Goal: Task Accomplishment & Management: Use online tool/utility

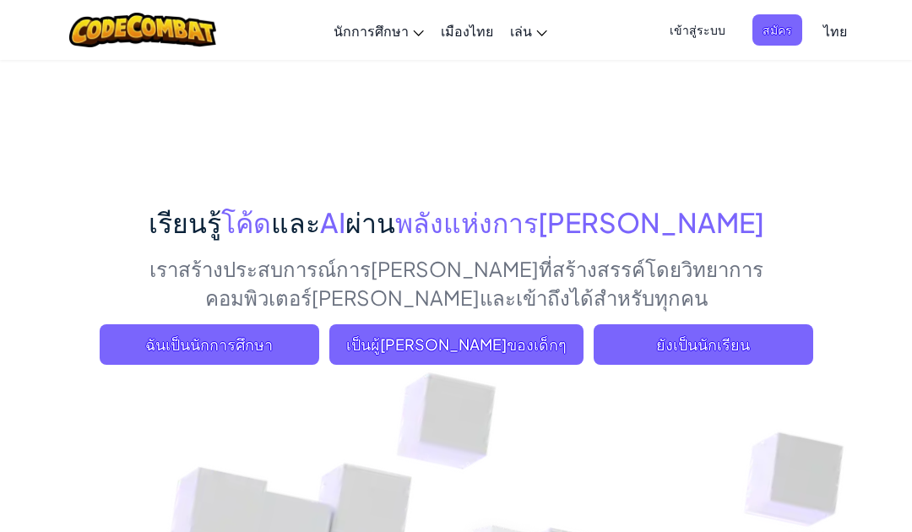
click at [690, 358] on span "ยังเป็นนักเรียน" at bounding box center [704, 344] width 220 height 41
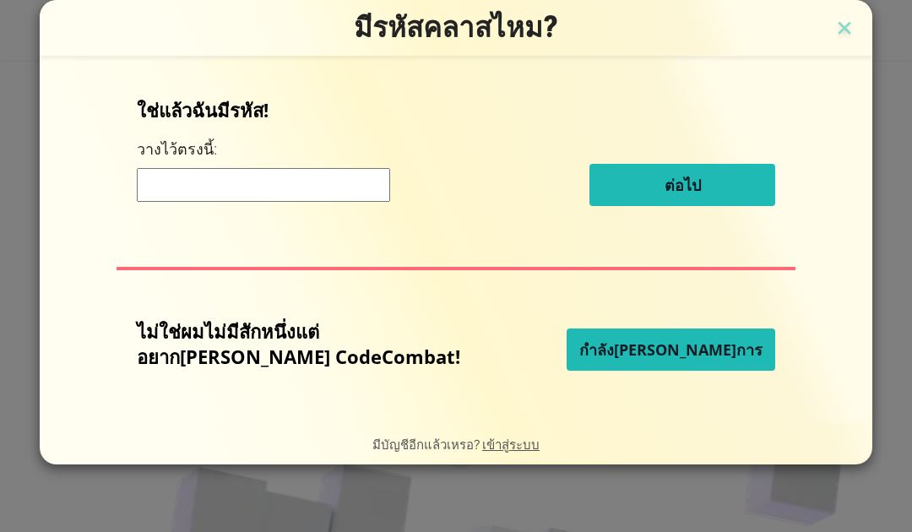
click at [642, 354] on font "กำลังดำเนินการ" at bounding box center [671, 350] width 183 height 20
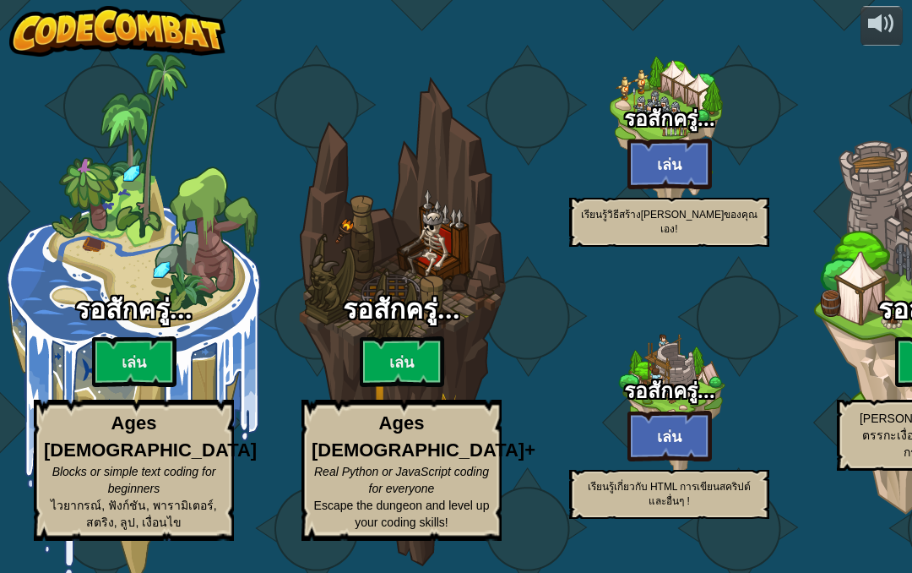
select select "th"
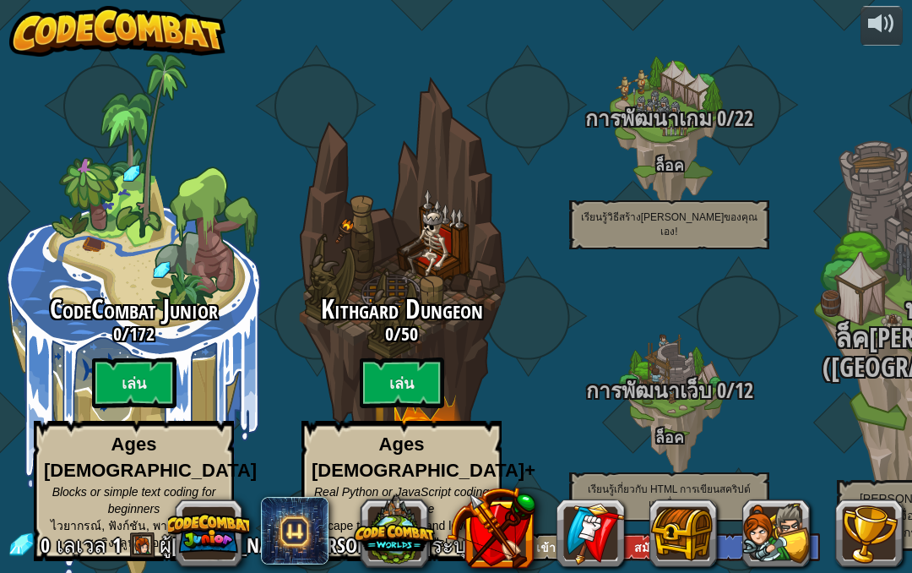
click at [122, 367] on btn "เล่น" at bounding box center [134, 382] width 84 height 51
select select "th"
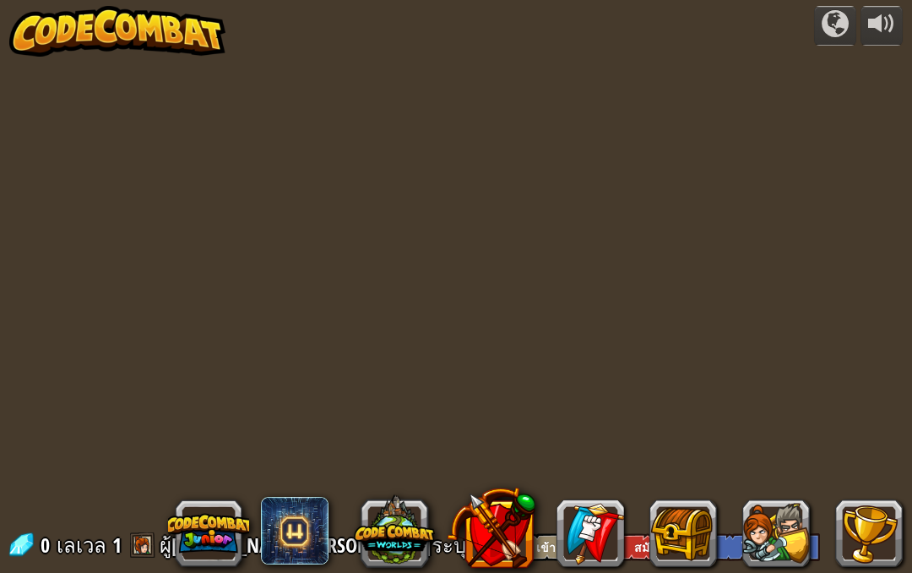
select select "th"
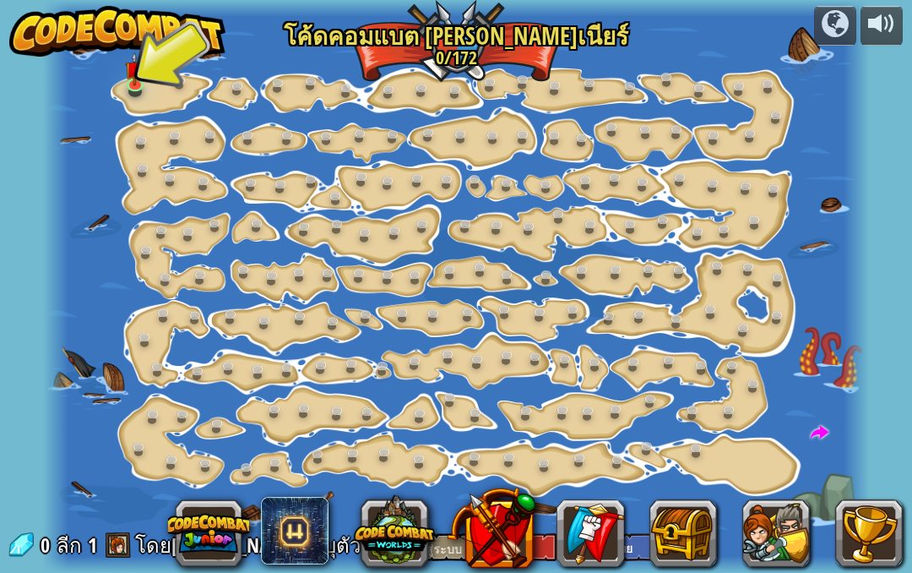
click at [146, 88] on link at bounding box center [138, 86] width 34 height 25
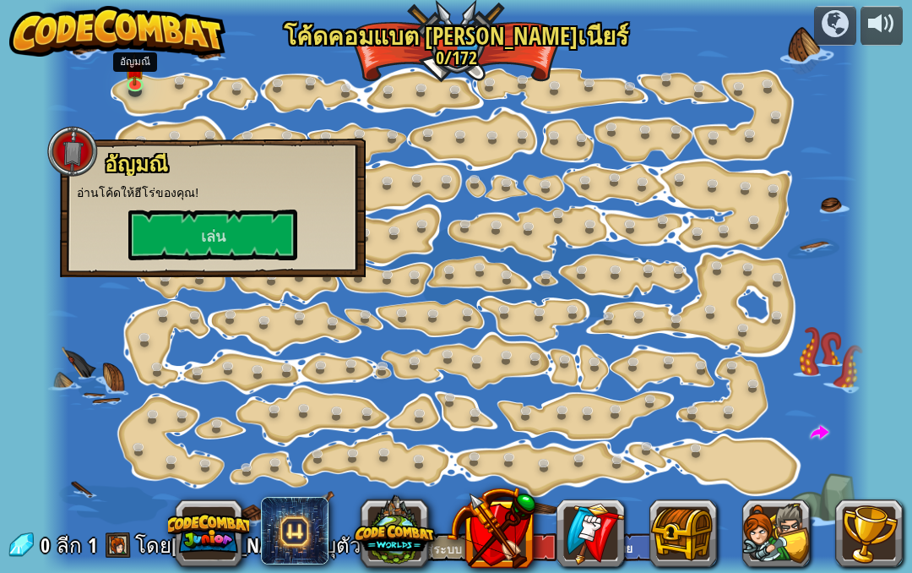
click at [218, 230] on font "เล่น" at bounding box center [213, 236] width 25 height 21
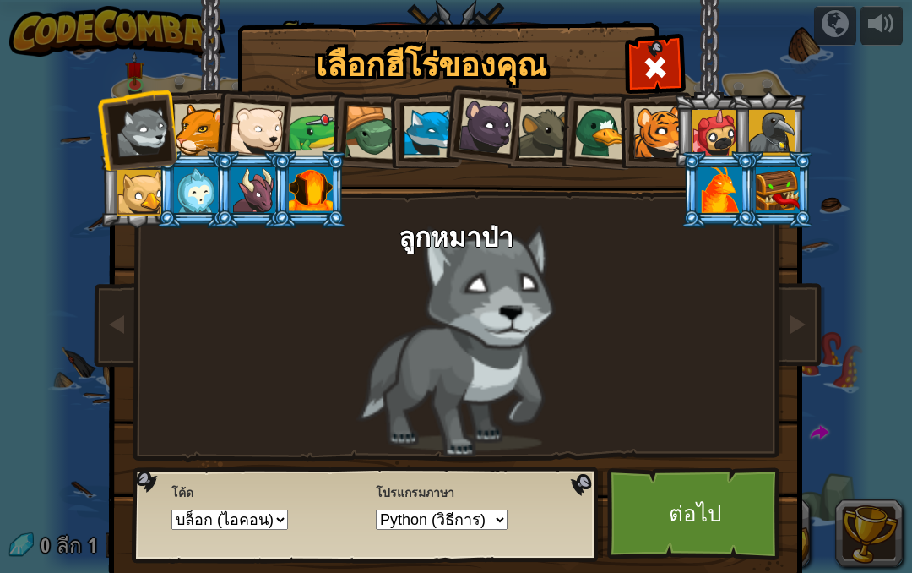
click at [309, 134] on div at bounding box center [315, 132] width 52 height 52
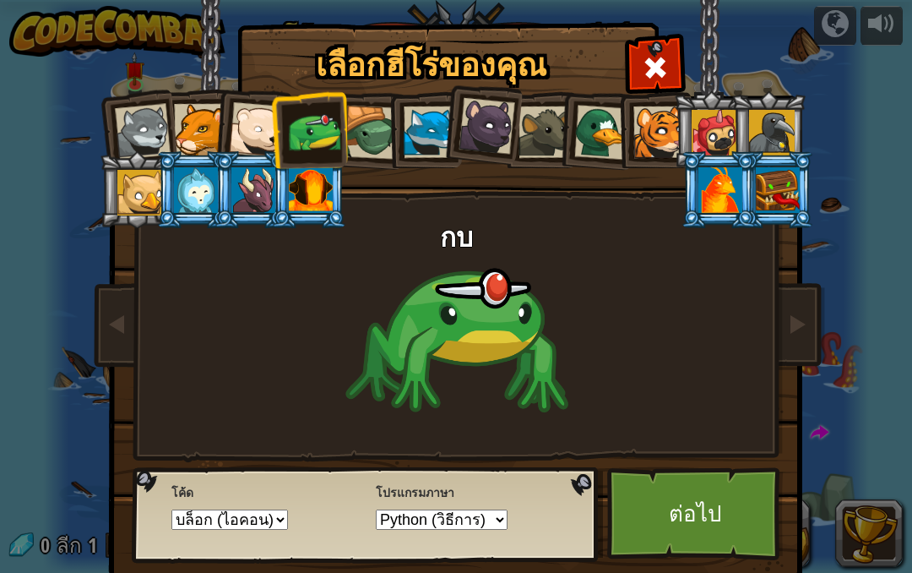
click at [667, 511] on link "ต่อไป" at bounding box center [695, 513] width 177 height 93
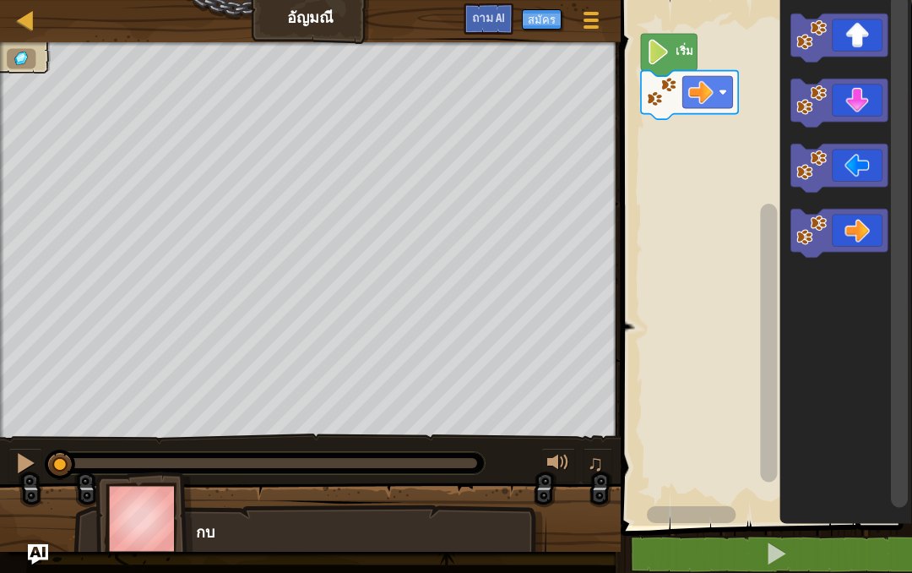
click at [838, 227] on icon "ระบบทำงานแบบบล็อก" at bounding box center [839, 234] width 97 height 49
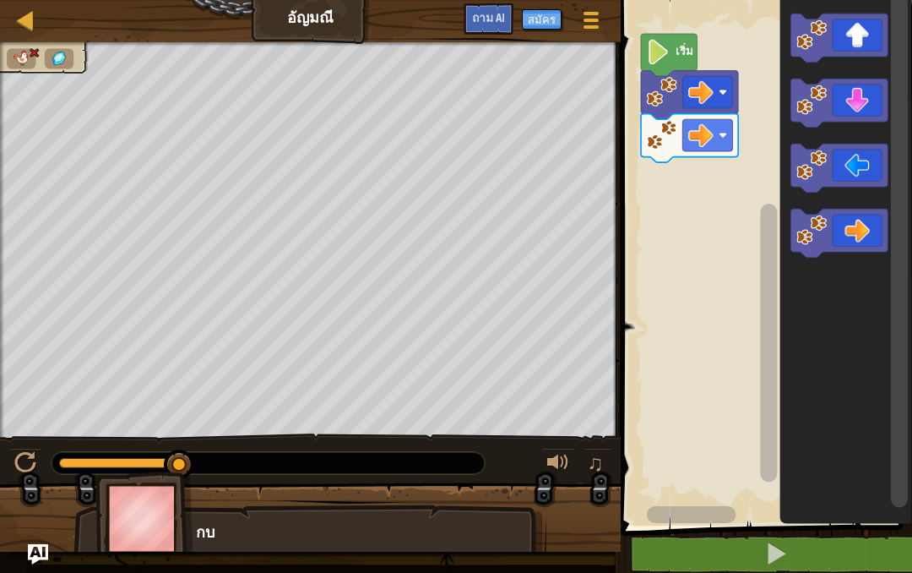
click at [669, 50] on image "ระบบทำงานแบบบล็อก" at bounding box center [658, 52] width 24 height 25
click at [712, 242] on rect "ระบบทำงานแบบบล็อก" at bounding box center [764, 259] width 297 height 534
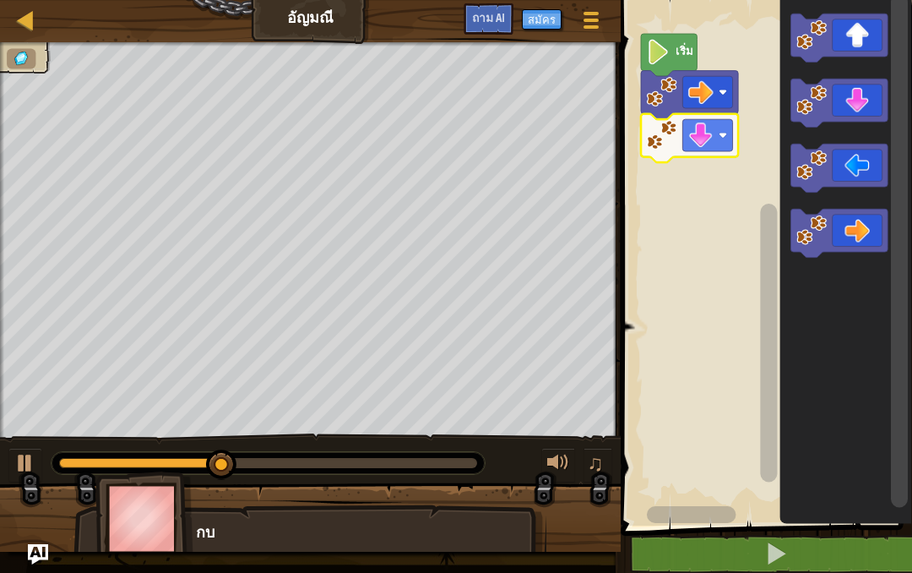
click at [847, 231] on icon "ระบบทำงานแบบบล็อก" at bounding box center [839, 234] width 97 height 49
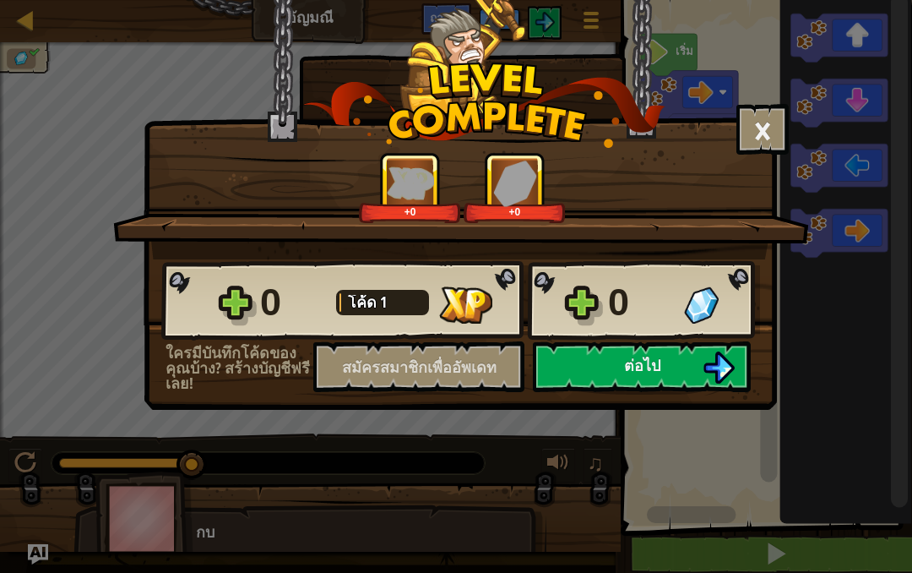
click at [707, 361] on img at bounding box center [719, 367] width 32 height 32
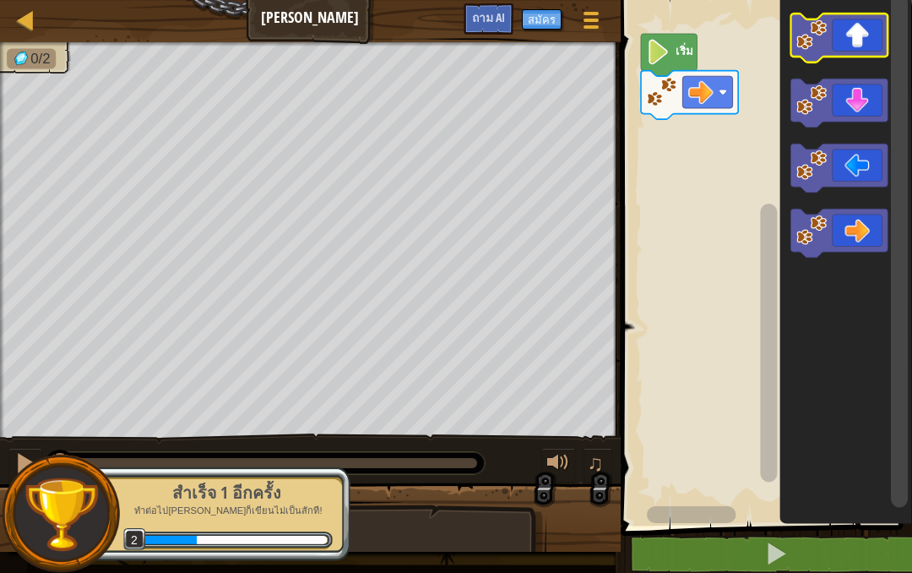
click at [860, 31] on icon "ระบบทำงานแบบบล็อก" at bounding box center [839, 38] width 97 height 49
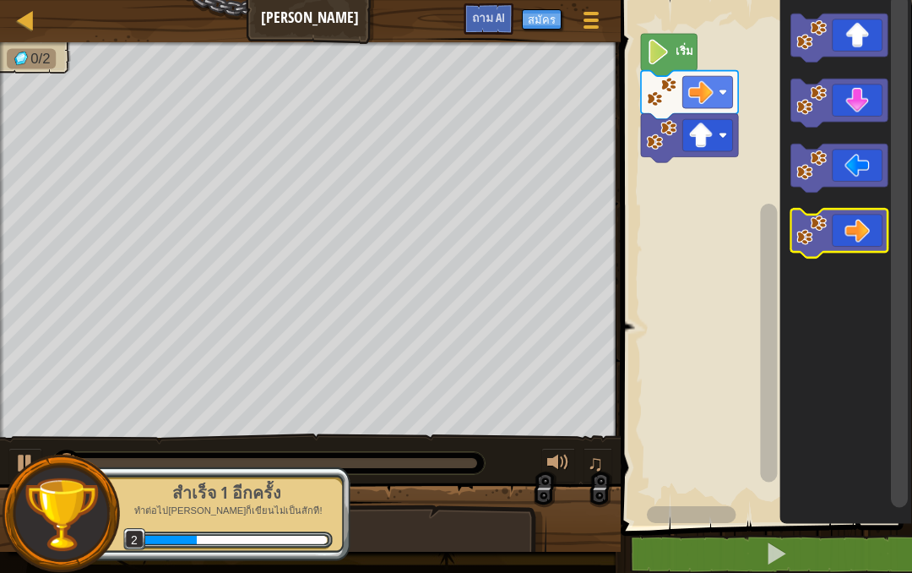
click at [848, 227] on icon "ระบบทำงานแบบบล็อก" at bounding box center [839, 234] width 97 height 49
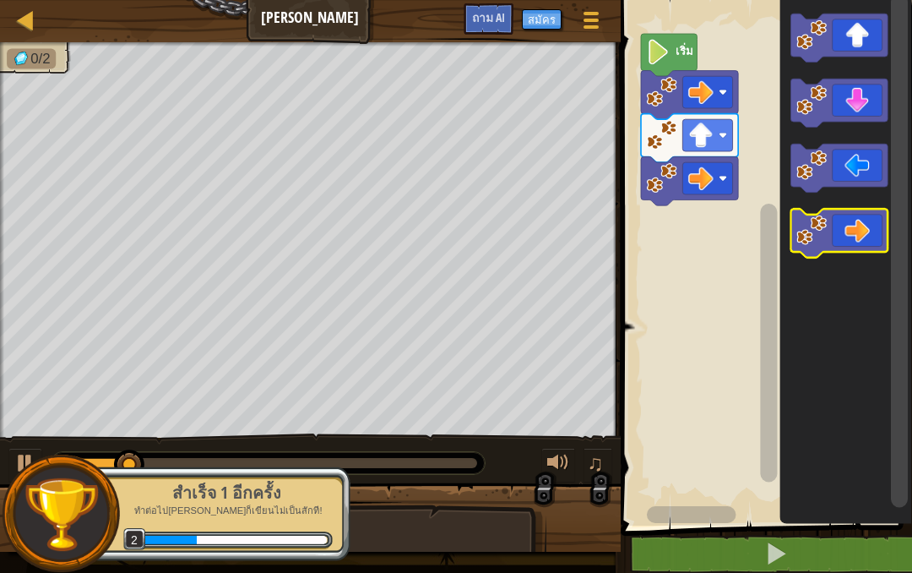
click at [855, 230] on icon "ระบบทำงานแบบบล็อก" at bounding box center [839, 234] width 97 height 49
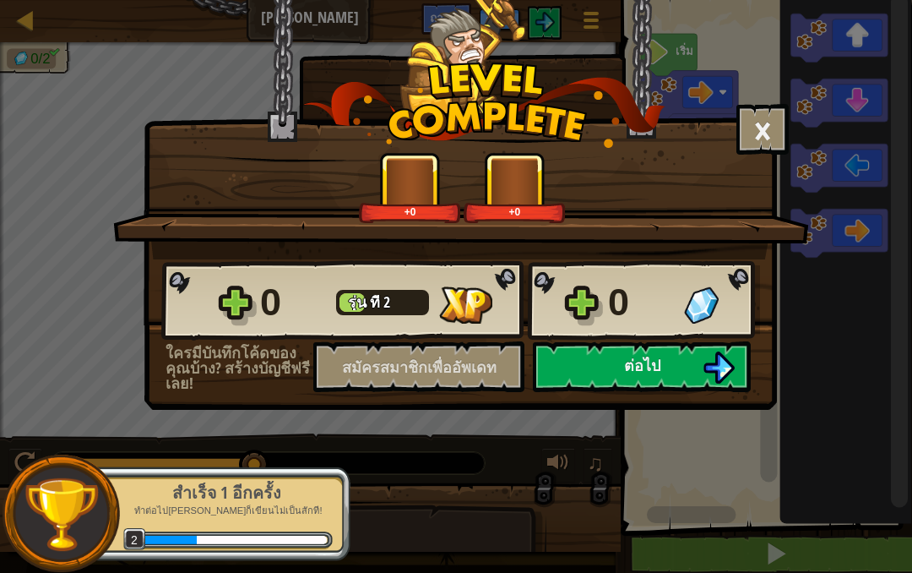
click at [623, 366] on button "ต่อไป" at bounding box center [642, 366] width 218 height 51
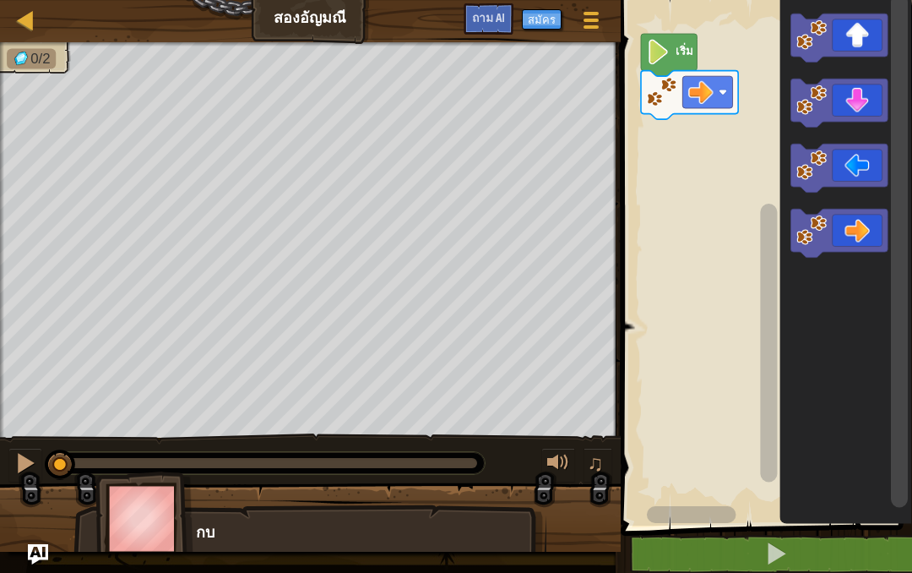
click at [869, 227] on icon "ระบบทำงานแบบบล็อก" at bounding box center [839, 234] width 97 height 49
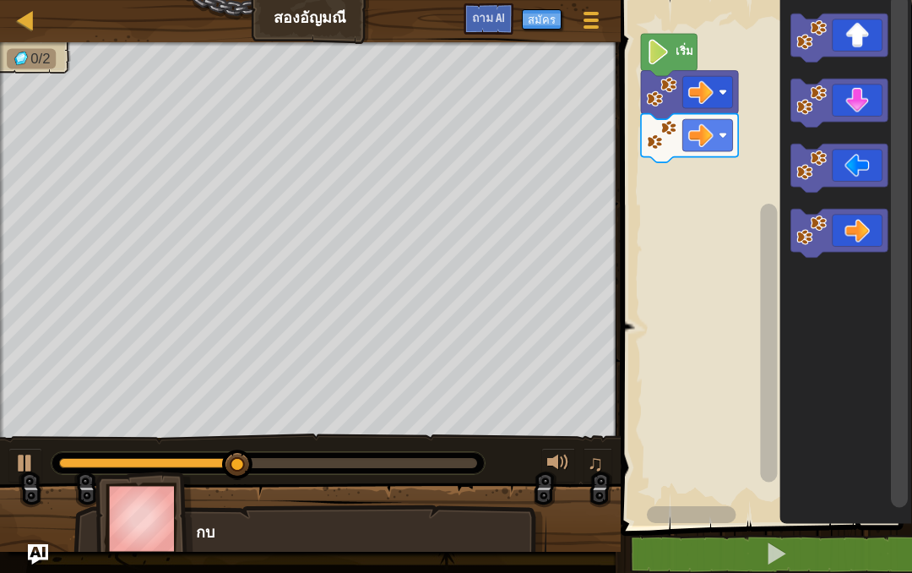
click at [858, 230] on icon "ระบบทำงานแบบบล็อก" at bounding box center [839, 234] width 97 height 49
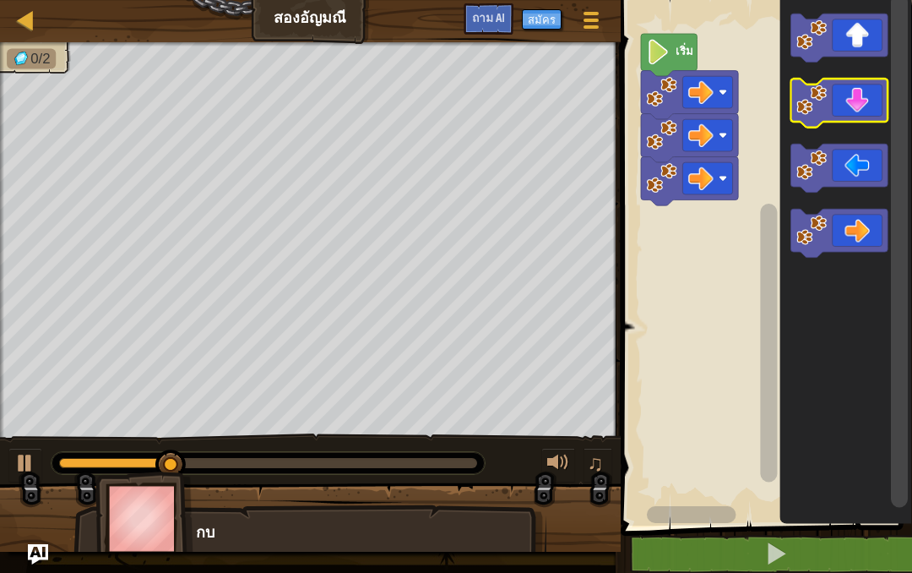
click at [861, 112] on icon "ระบบทำงานแบบบล็อก" at bounding box center [839, 103] width 97 height 49
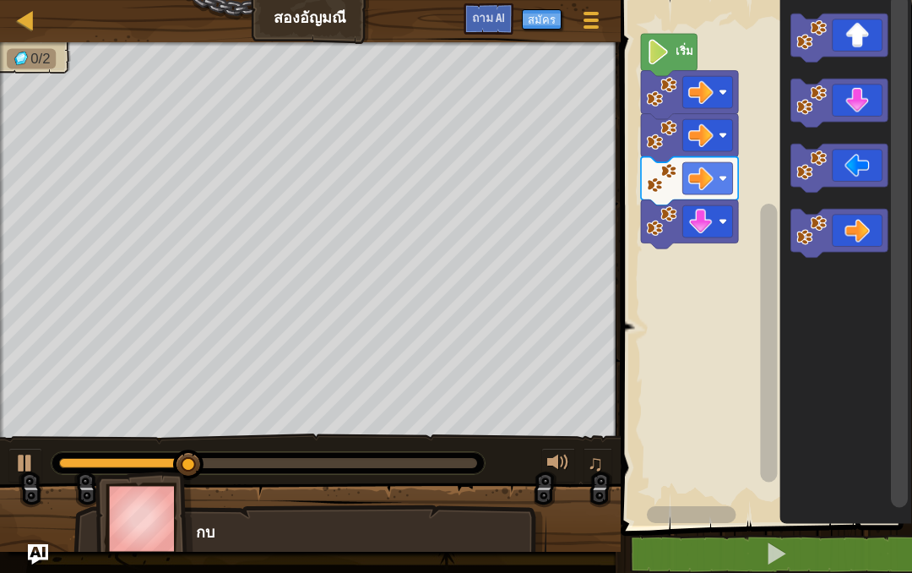
click at [858, 41] on icon "ระบบทำงานแบบบล็อก" at bounding box center [839, 38] width 97 height 49
click at [862, 42] on icon "ระบบทำงานแบบบล็อก" at bounding box center [839, 38] width 97 height 49
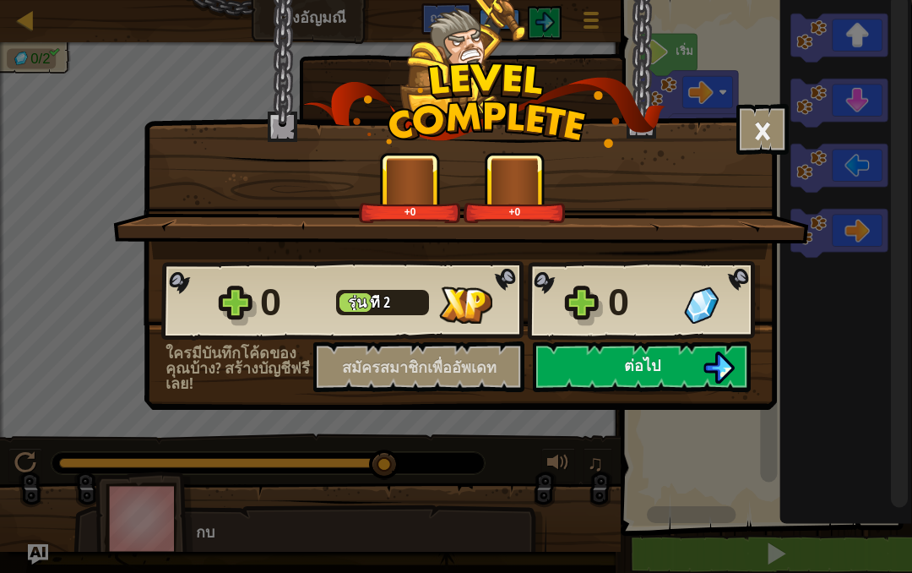
click at [659, 364] on font "ต่อไป" at bounding box center [642, 365] width 36 height 21
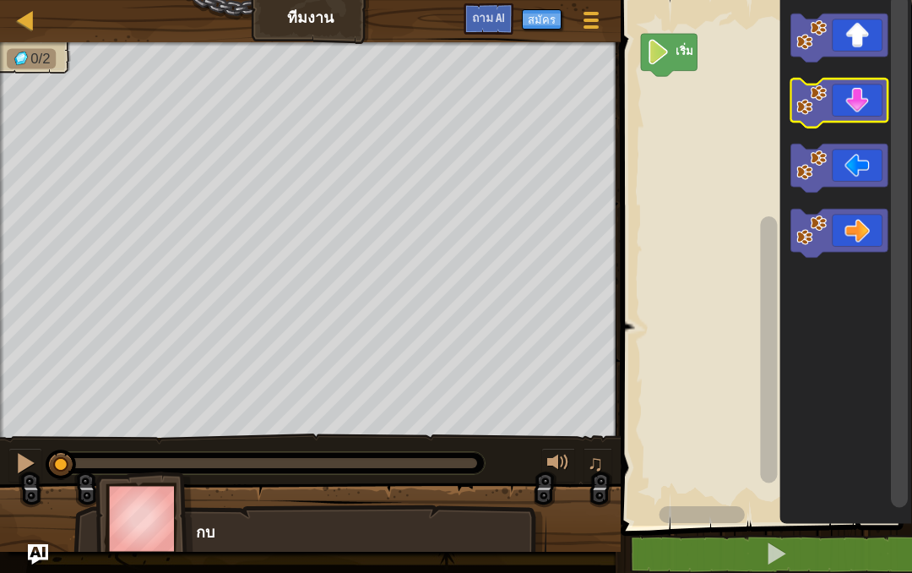
click at [853, 108] on icon "ระบบทำงานแบบบล็อก" at bounding box center [839, 103] width 97 height 49
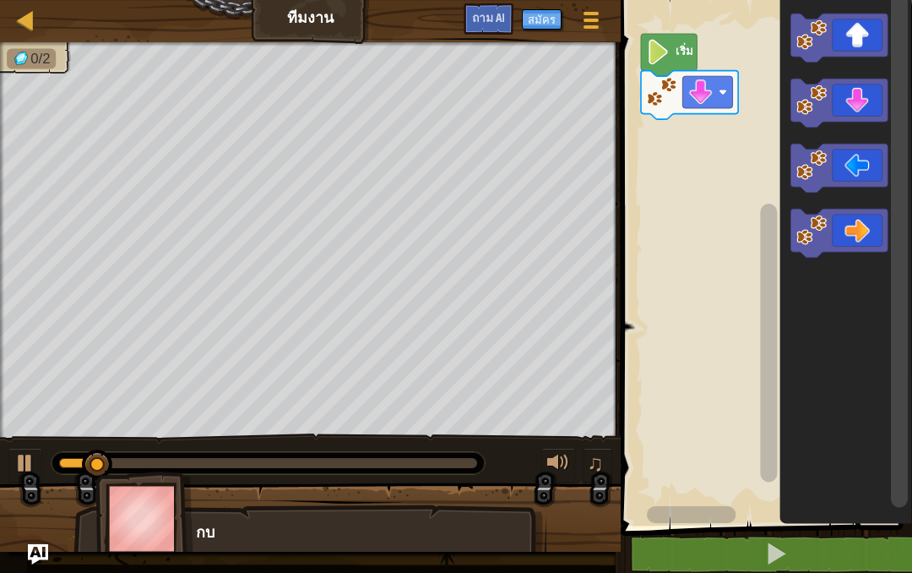
click at [857, 103] on icon "ระบบทำงานแบบบล็อก" at bounding box center [839, 103] width 97 height 49
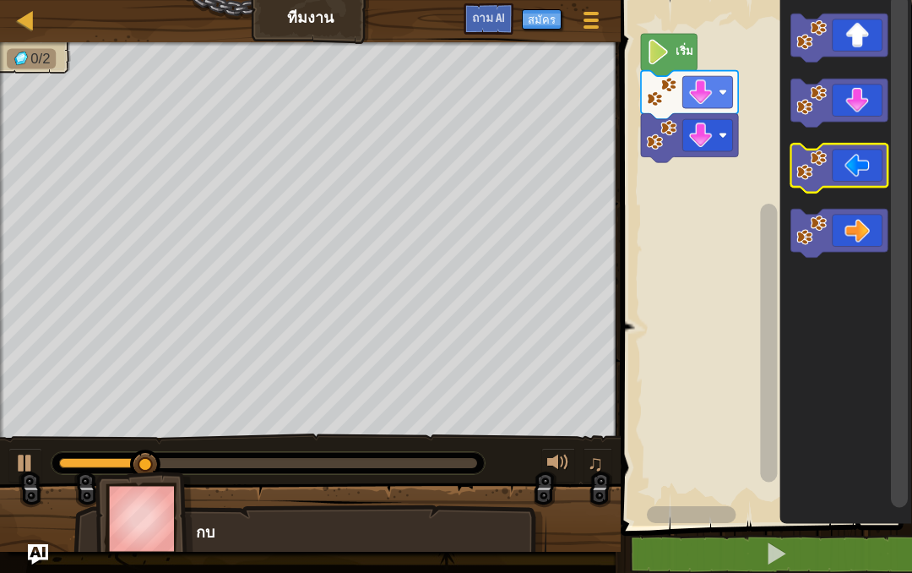
click at [863, 166] on icon "ระบบทำงานแบบบล็อก" at bounding box center [839, 168] width 97 height 49
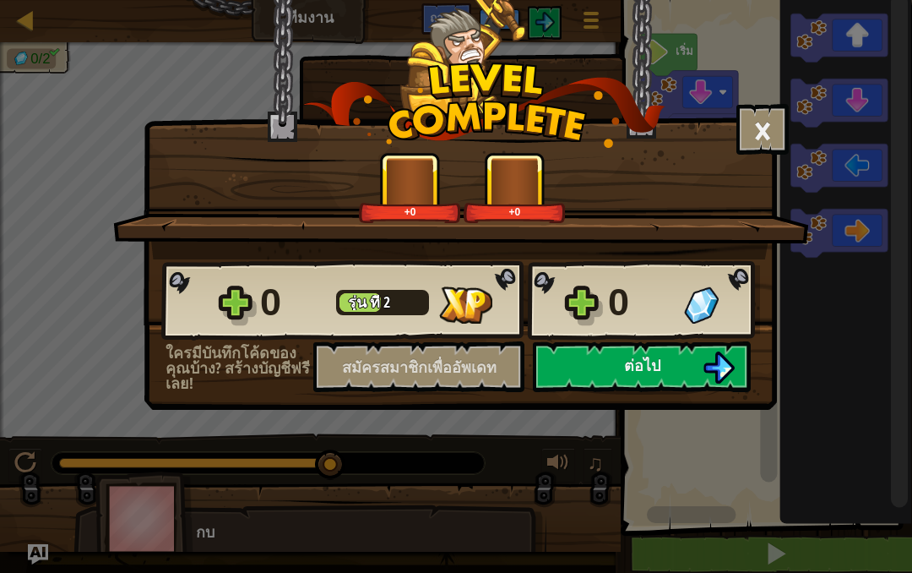
click at [602, 359] on button "ต่อไป" at bounding box center [642, 366] width 218 height 51
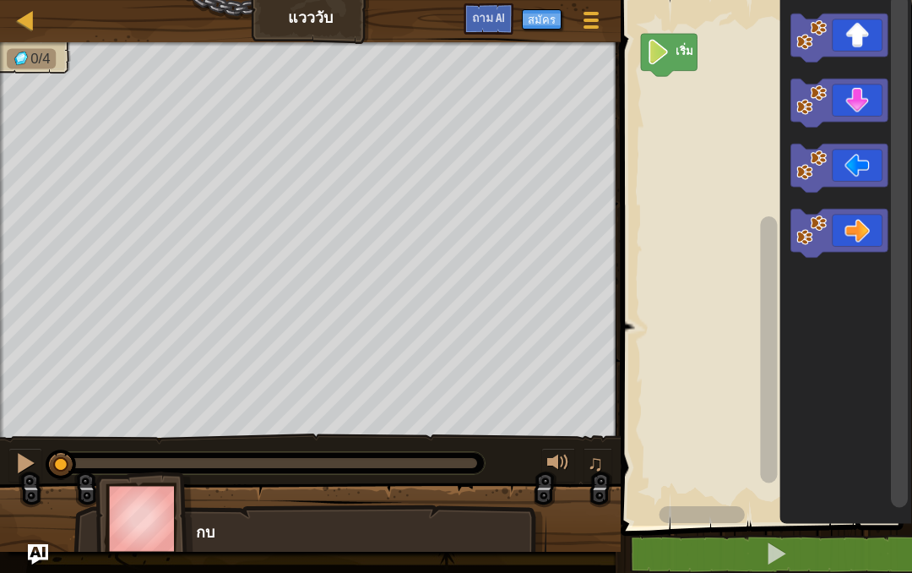
click at [853, 175] on icon "ระบบทำงานแบบบล็อก" at bounding box center [839, 168] width 97 height 49
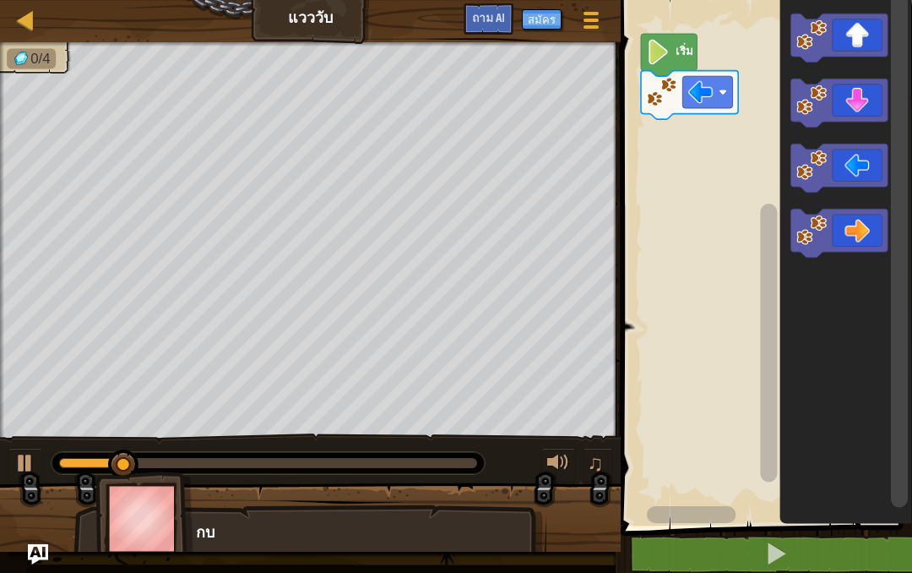
click at [849, 165] on icon "ระบบทำงานแบบบล็อก" at bounding box center [839, 168] width 97 height 49
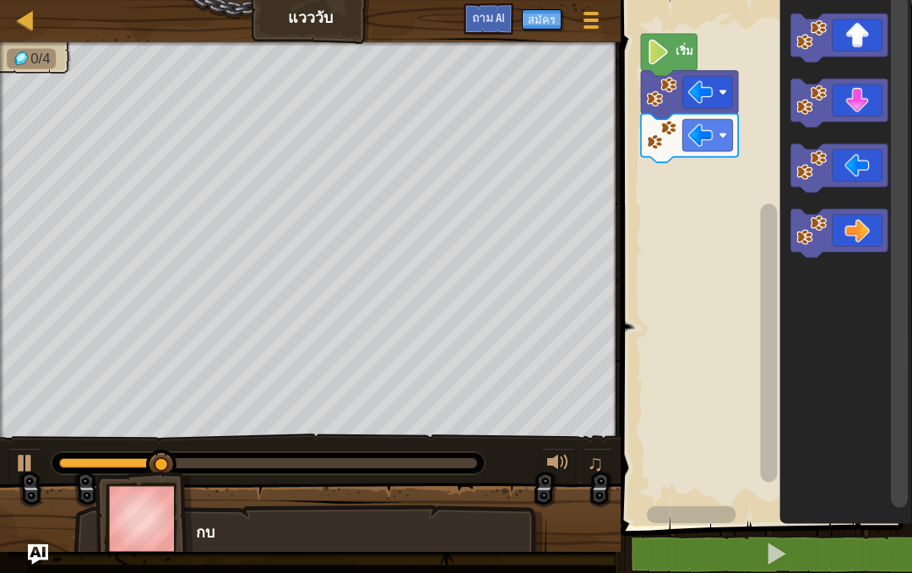
click at [850, 106] on icon "ระบบทำงานแบบบล็อก" at bounding box center [839, 103] width 97 height 49
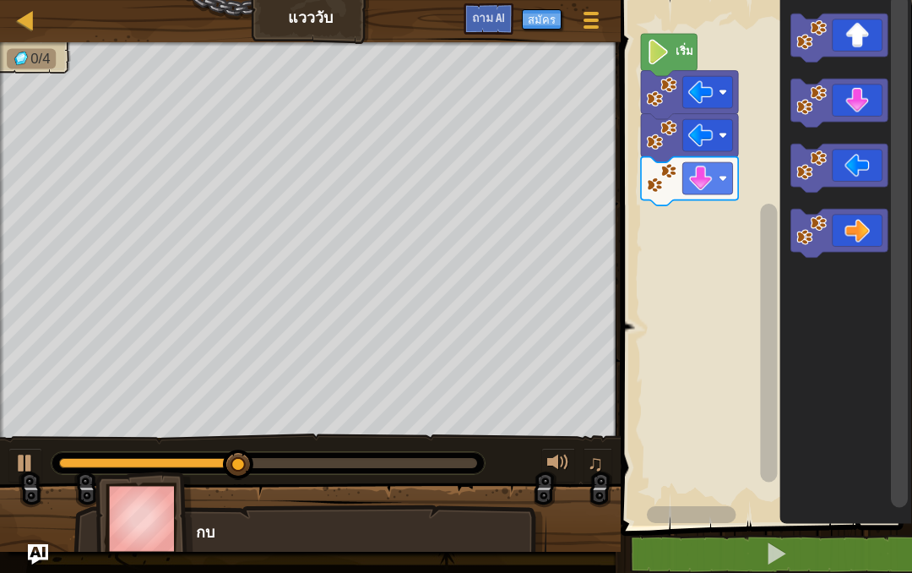
click at [846, 234] on icon "ระบบทำงานแบบบล็อก" at bounding box center [839, 234] width 97 height 49
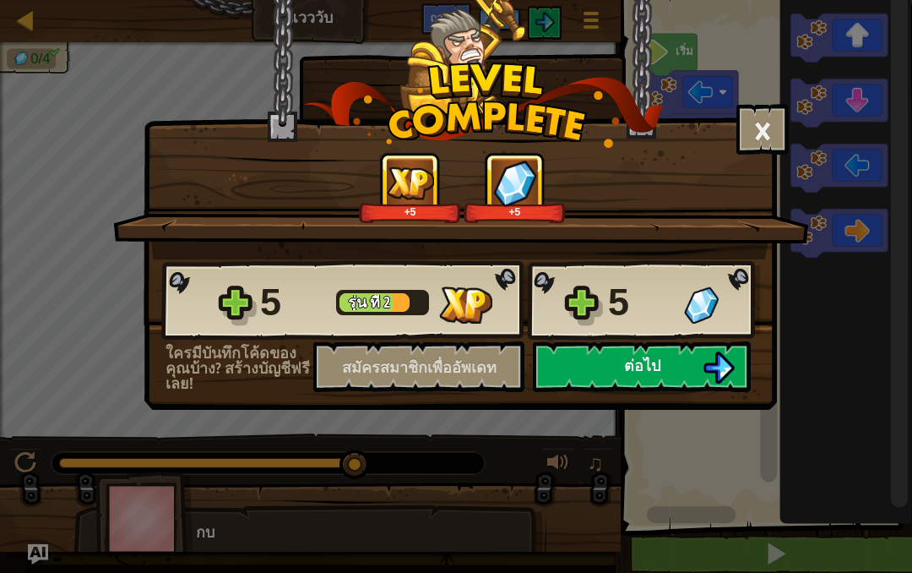
click at [705, 363] on img at bounding box center [719, 367] width 32 height 32
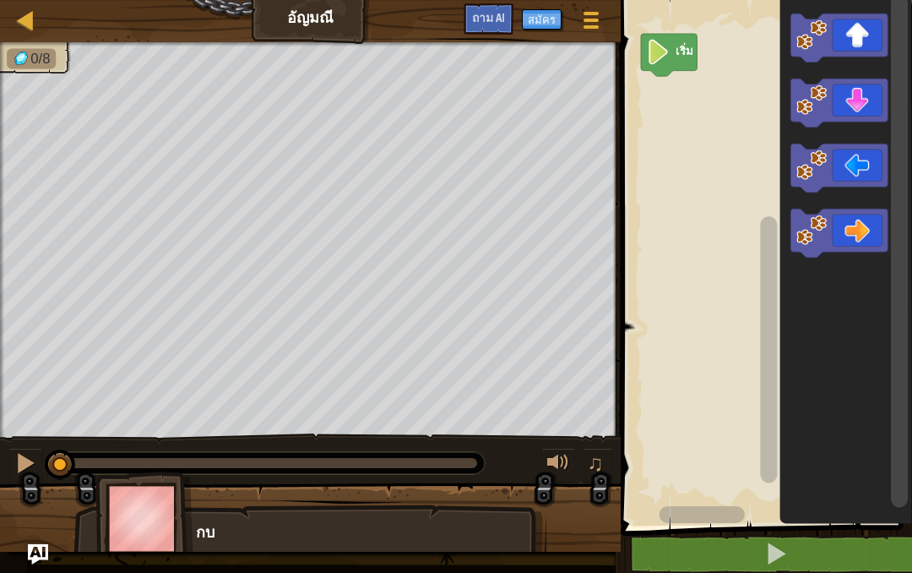
click at [859, 222] on icon "ระบบทำงานแบบบล็อก" at bounding box center [839, 234] width 97 height 49
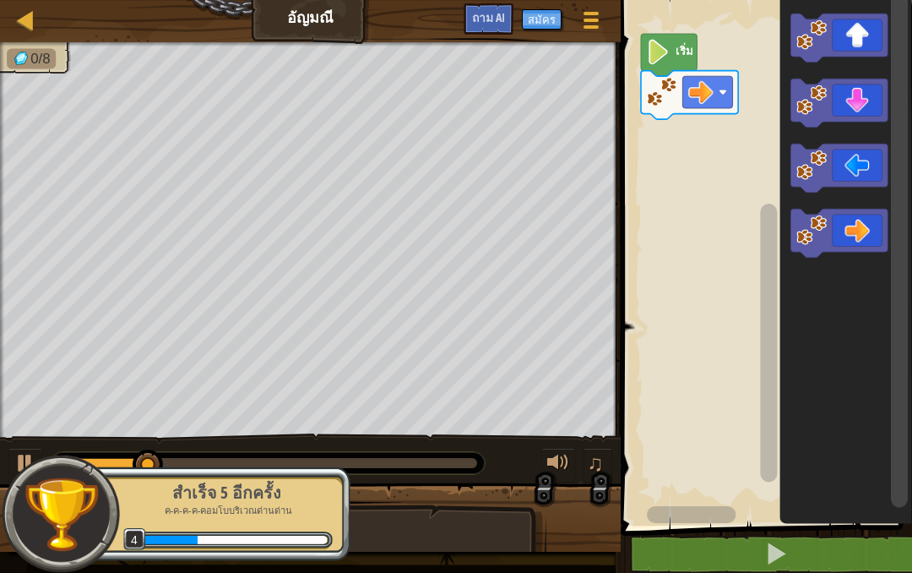
click at [859, 112] on icon "ระบบทำงานแบบบล็อก" at bounding box center [839, 103] width 97 height 49
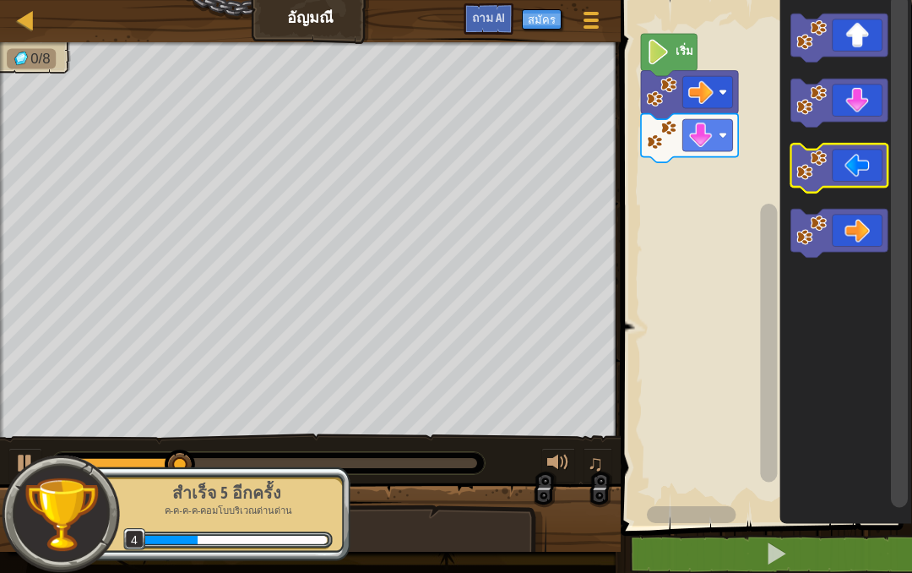
click at [838, 166] on icon "ระบบทำงานแบบบล็อก" at bounding box center [839, 168] width 97 height 49
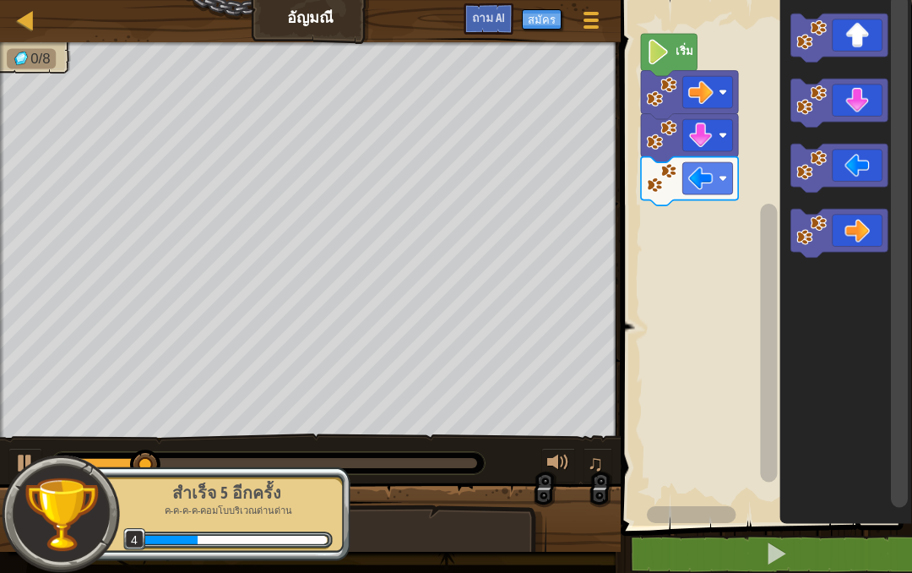
click at [843, 167] on icon "ระบบทำงานแบบบล็อก" at bounding box center [839, 168] width 97 height 49
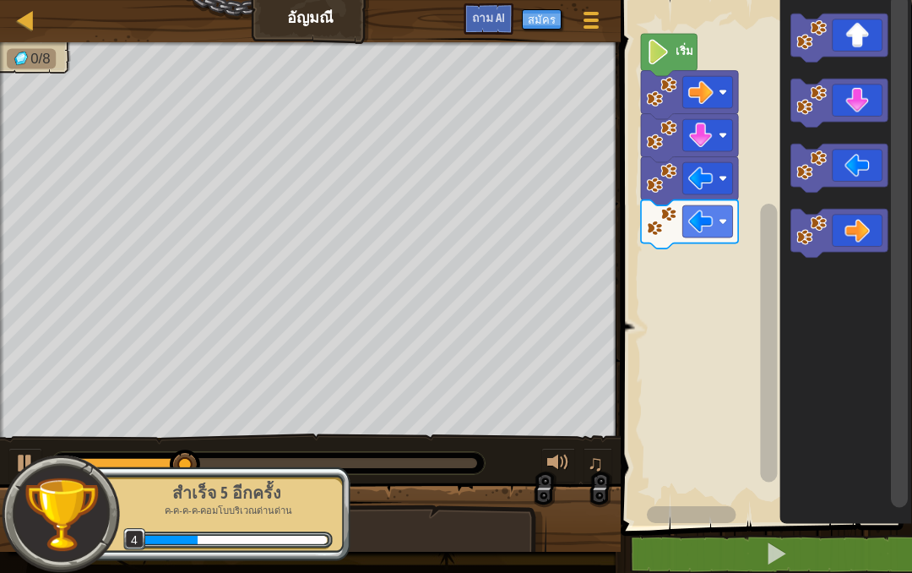
click at [858, 50] on icon "ระบบทำงานแบบบล็อก" at bounding box center [839, 38] width 97 height 49
click at [868, 42] on icon "ระบบทำงานแบบบล็อก" at bounding box center [839, 38] width 97 height 49
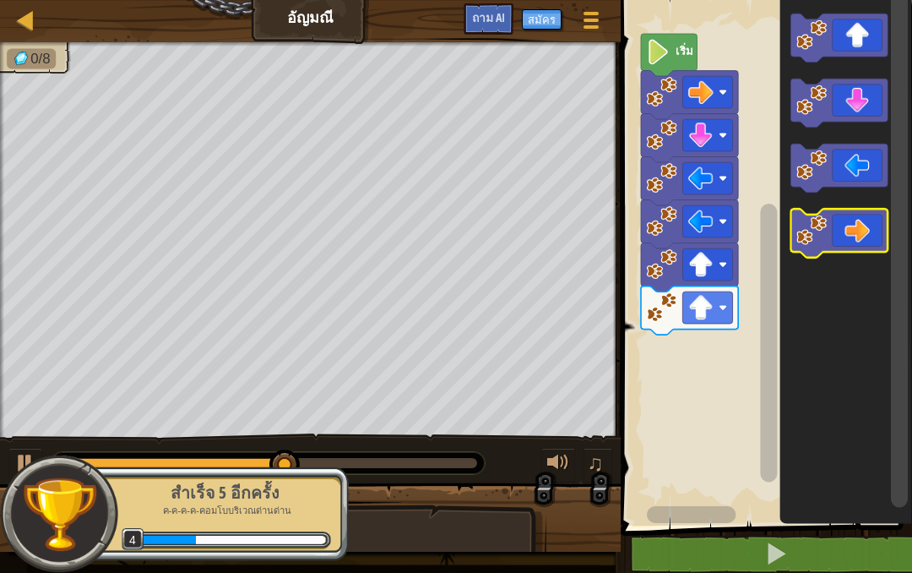
click at [868, 250] on icon "ระบบทำงานแบบบล็อก" at bounding box center [839, 234] width 97 height 49
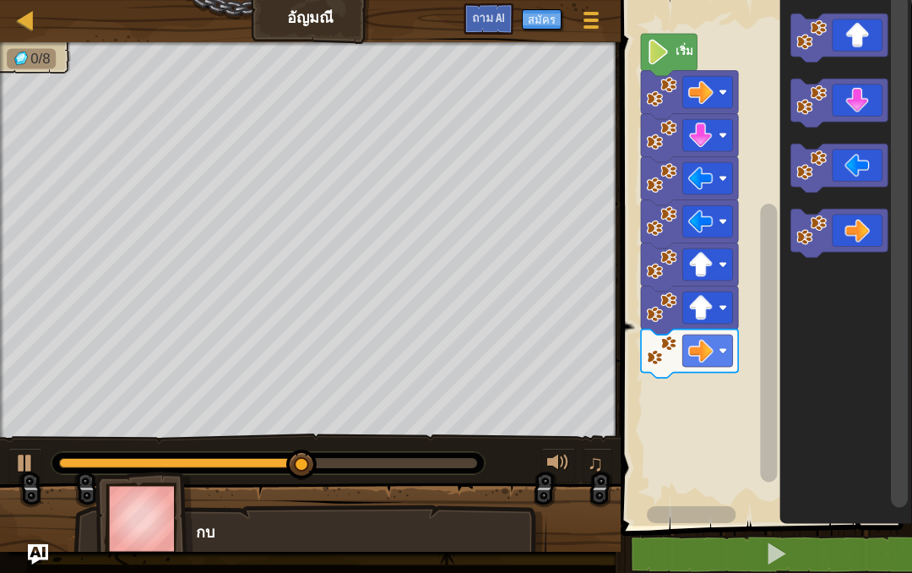
click at [870, 240] on icon "ระบบทำงานแบบบล็อก" at bounding box center [839, 234] width 97 height 49
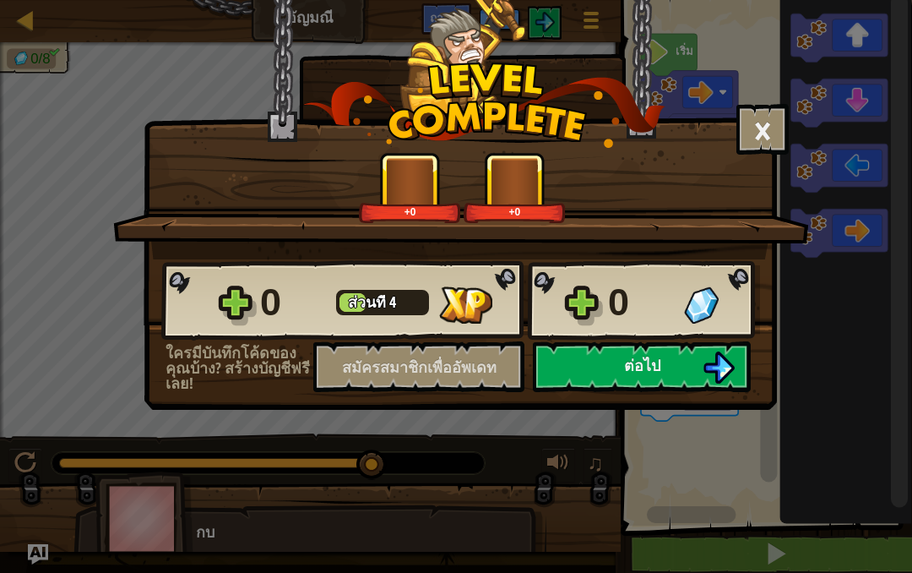
click at [656, 368] on font "ต่อไป" at bounding box center [642, 365] width 36 height 21
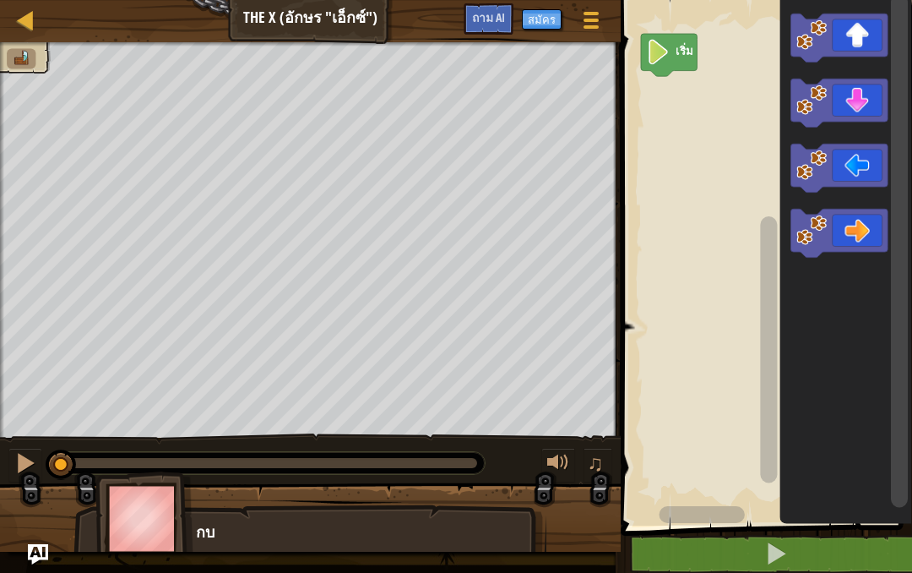
click at [857, 42] on icon "ระบบทำงานแบบบล็อก" at bounding box center [839, 38] width 97 height 49
click at [857, 237] on icon "ระบบทำงานแบบบล็อก" at bounding box center [839, 234] width 97 height 49
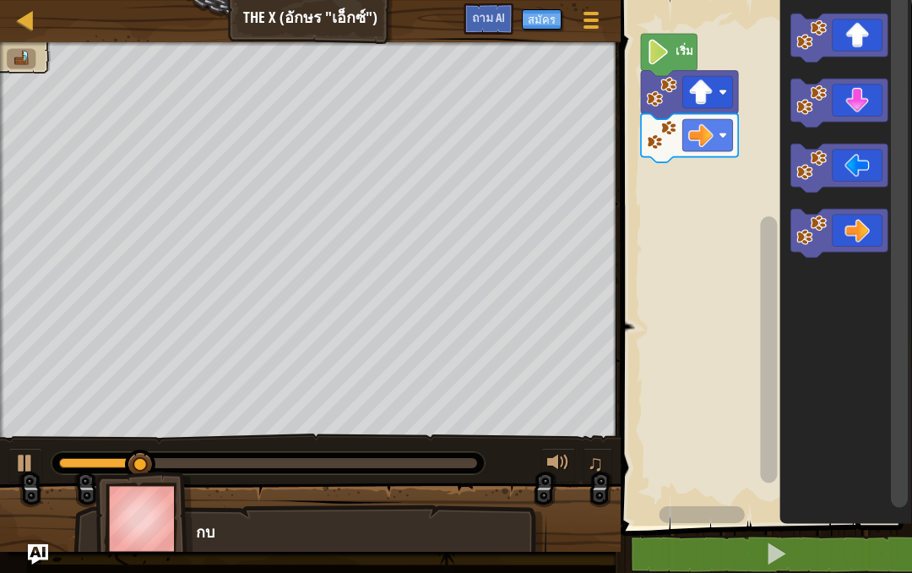
click at [857, 231] on icon "ระบบทำงานแบบบล็อก" at bounding box center [839, 234] width 97 height 49
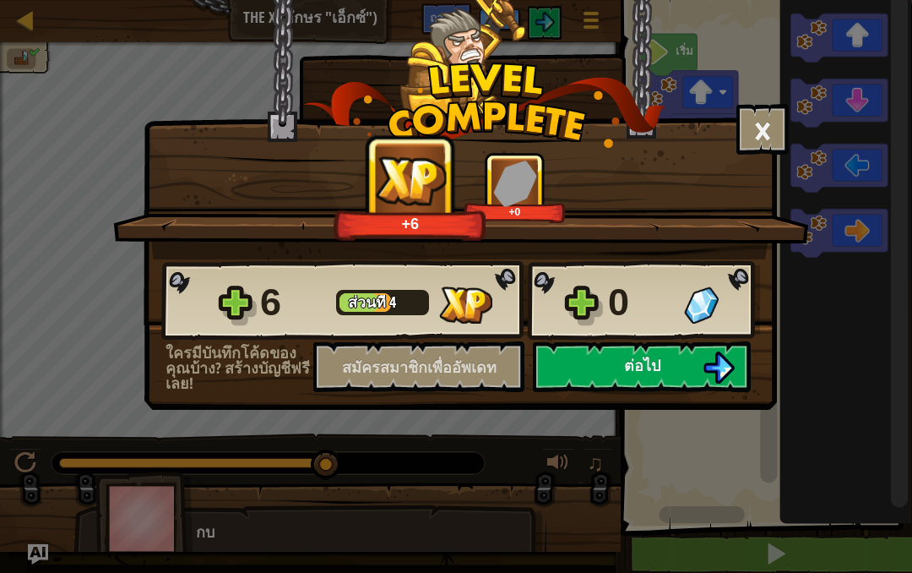
click at [631, 373] on font "ต่อไป" at bounding box center [642, 365] width 36 height 21
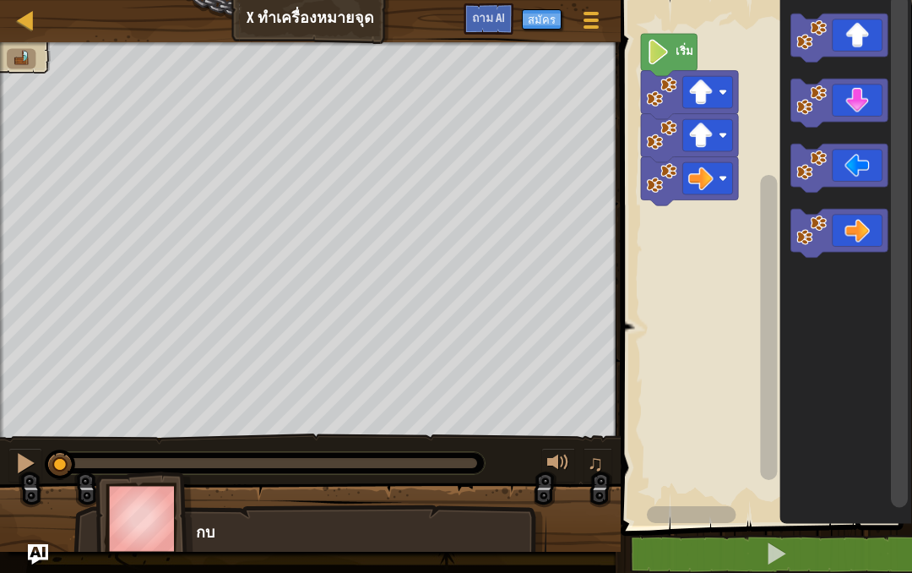
click at [863, 235] on icon "ระบบทำงานแบบบล็อก" at bounding box center [839, 234] width 97 height 49
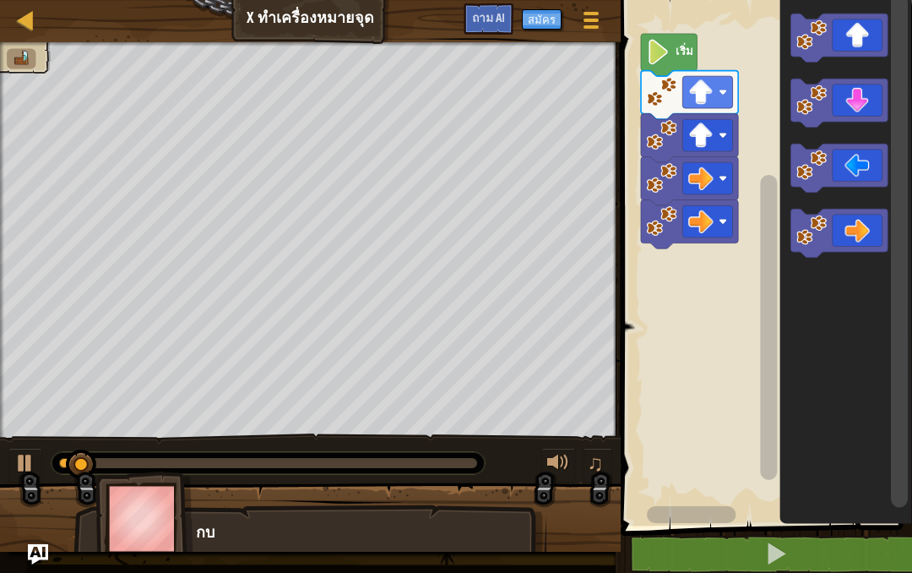
click at [867, 231] on icon "ระบบทำงานแบบบล็อก" at bounding box center [839, 234] width 97 height 49
click at [851, 112] on icon "ระบบทำงานแบบบล็อก" at bounding box center [839, 103] width 97 height 49
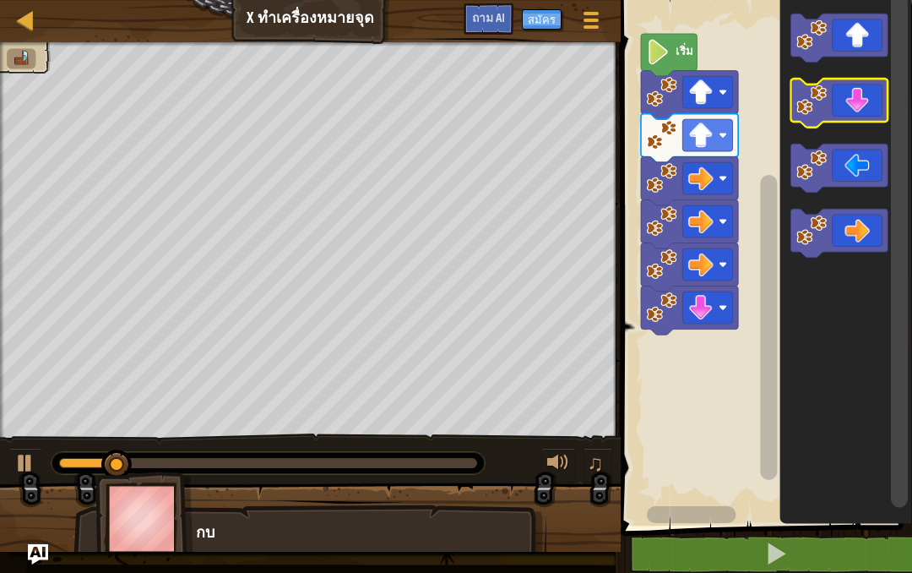
click at [867, 103] on icon "ระบบทำงานแบบบล็อก" at bounding box center [839, 103] width 97 height 49
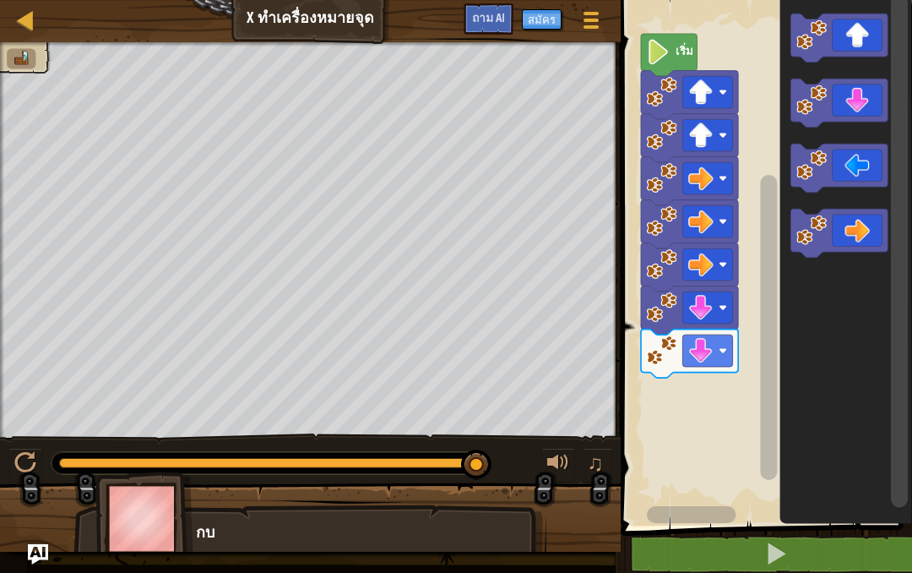
click at [814, 531] on button at bounding box center [777, 554] width 297 height 39
click at [35, 468] on div at bounding box center [25, 463] width 22 height 22
click at [33, 460] on div at bounding box center [25, 463] width 22 height 22
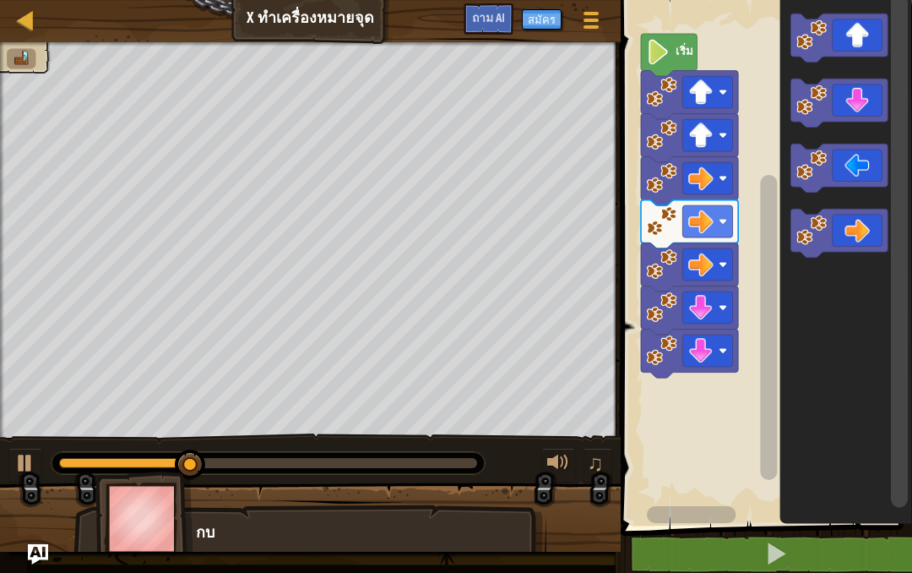
click at [852, 165] on icon "ระบบทำงานแบบบล็อก" at bounding box center [839, 168] width 97 height 49
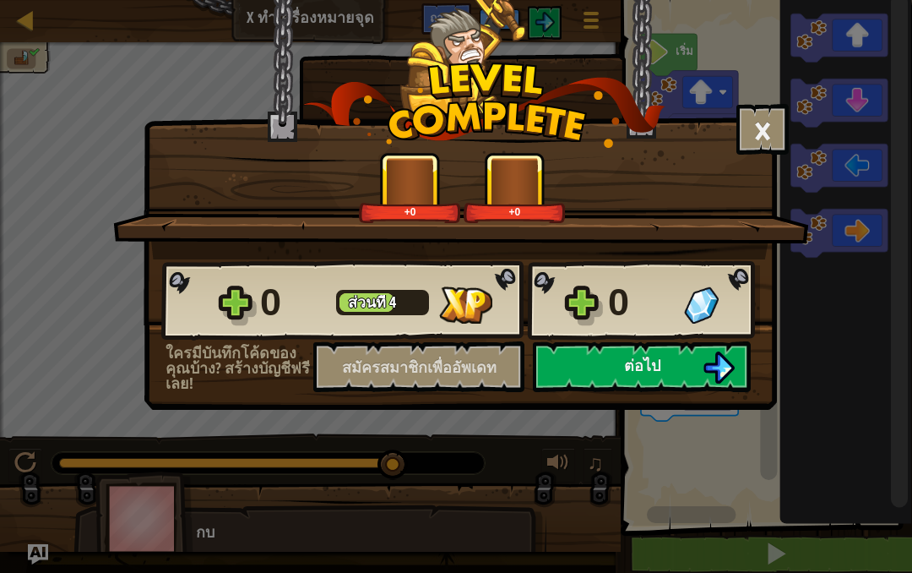
click at [625, 372] on font "ต่อไป" at bounding box center [642, 365] width 36 height 21
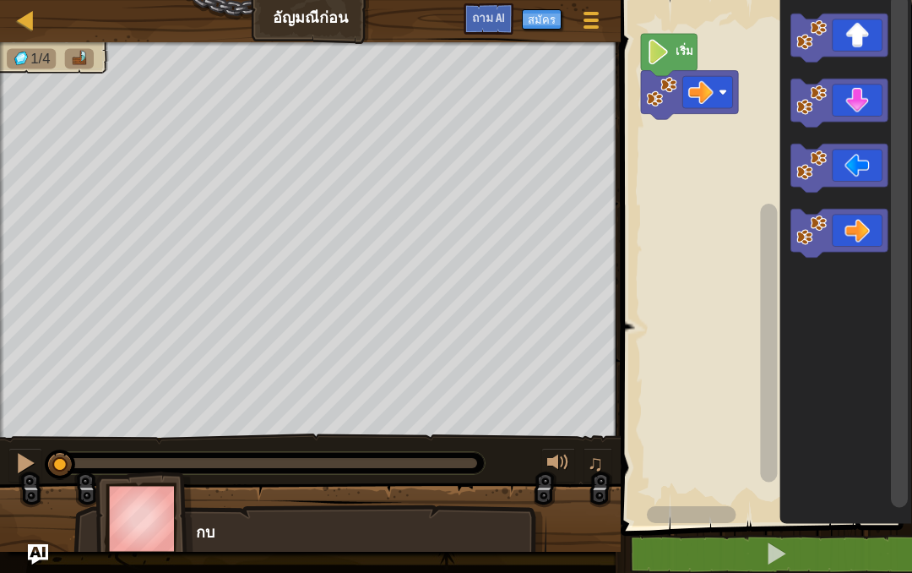
click at [867, 233] on icon "ระบบทำงานแบบบล็อก" at bounding box center [839, 234] width 97 height 49
click at [867, 35] on icon "ระบบทำงานแบบบล็อก" at bounding box center [839, 38] width 97 height 49
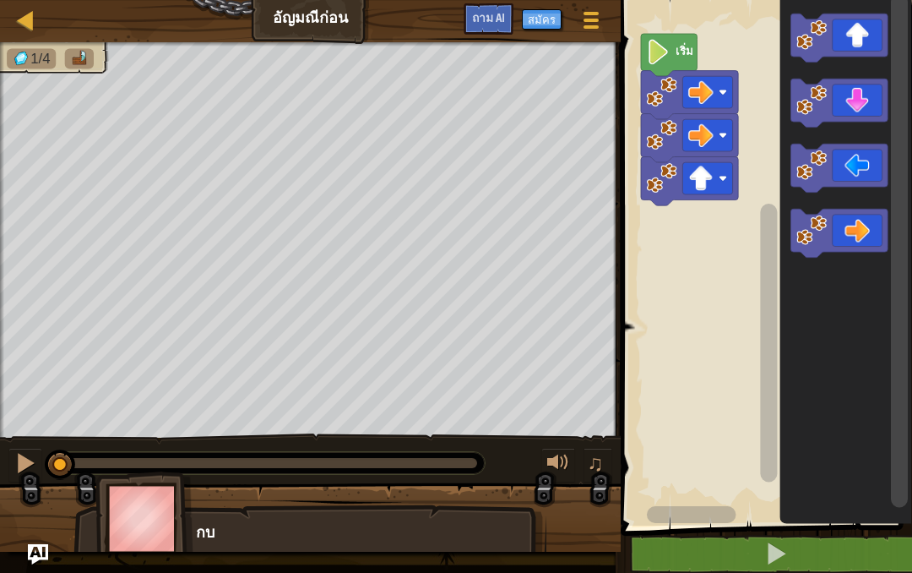
click at [863, 95] on icon "ระบบทำงานแบบบล็อก" at bounding box center [839, 103] width 97 height 49
click at [865, 98] on icon "ระบบทำงานแบบบล็อก" at bounding box center [839, 103] width 97 height 49
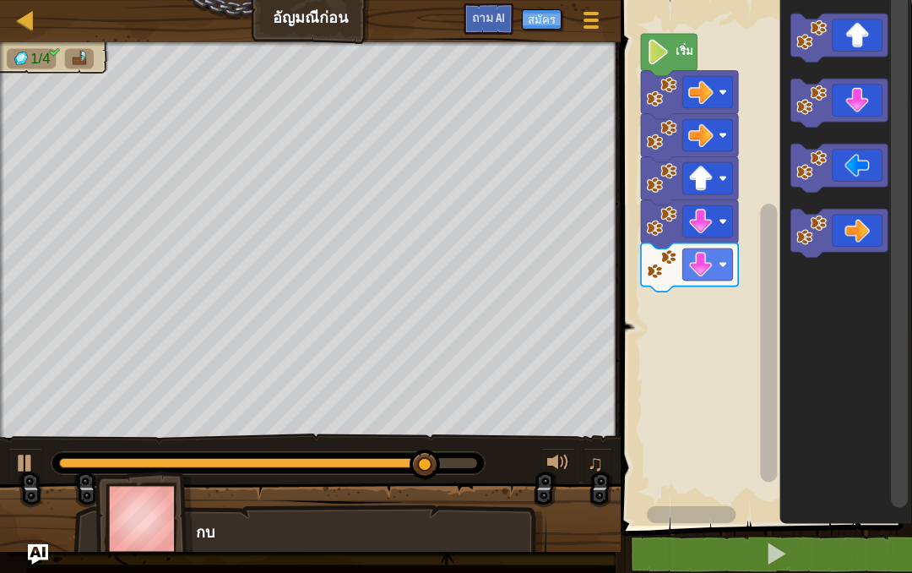
click at [859, 38] on icon "ระบบทำงานแบบบล็อก" at bounding box center [839, 38] width 97 height 49
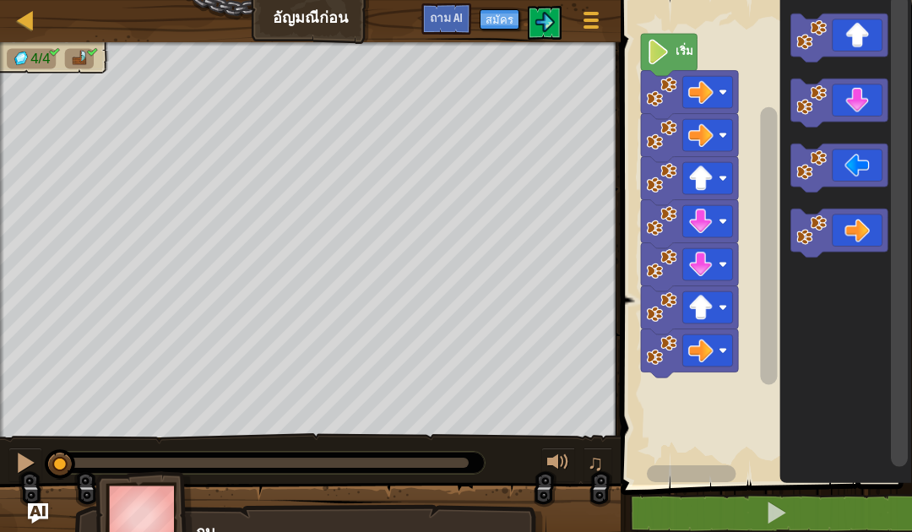
click at [775, 504] on span at bounding box center [777, 513] width 24 height 24
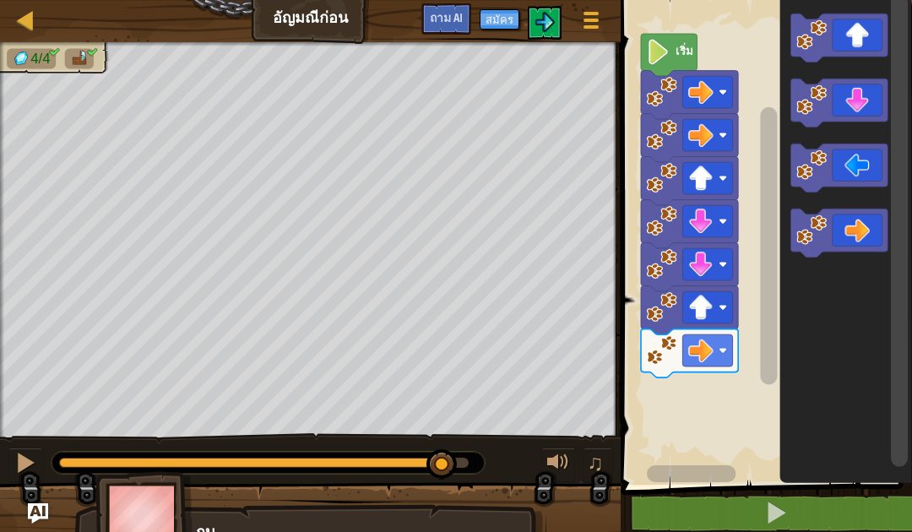
click at [670, 71] on icon "ระบบทำงานแบบบล็อก" at bounding box center [669, 55] width 56 height 42
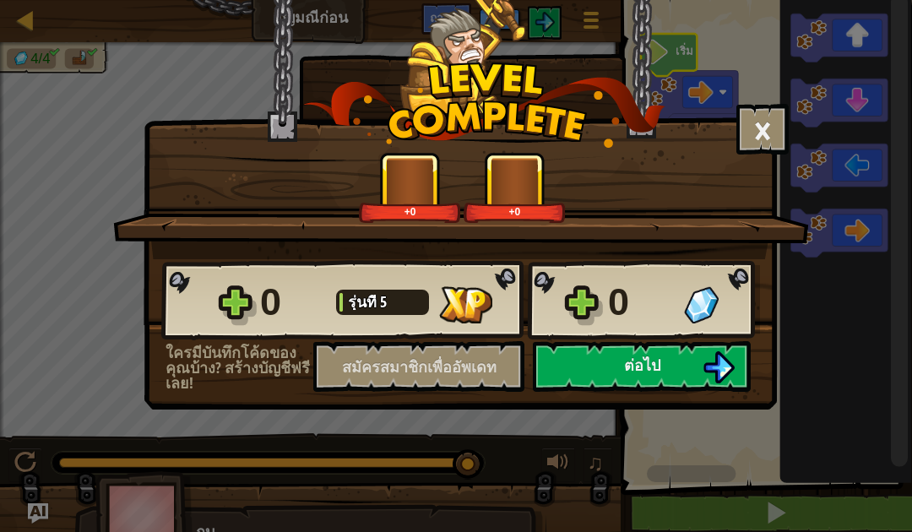
click at [622, 362] on button "ต่อไป" at bounding box center [642, 366] width 218 height 51
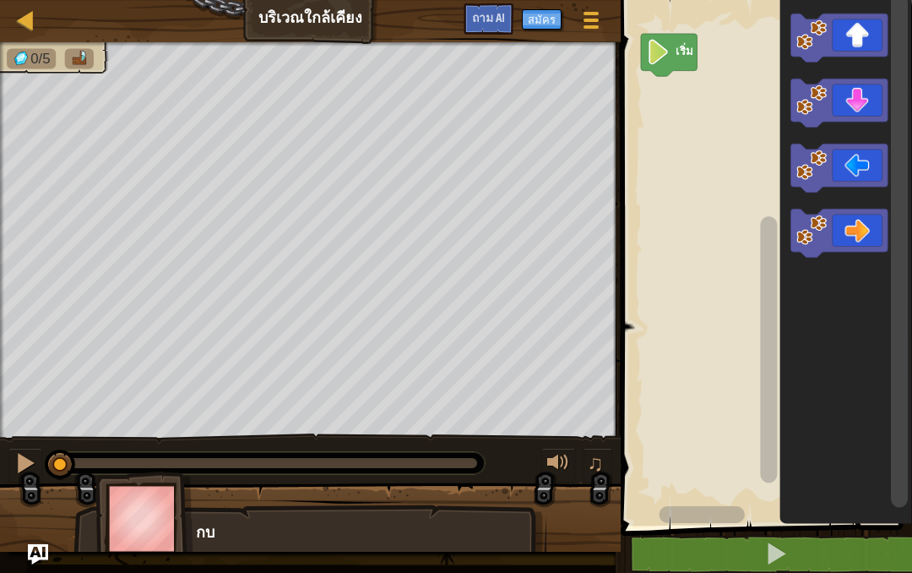
click at [846, 49] on icon "ระบบทำงานแบบบล็อก" at bounding box center [839, 38] width 97 height 49
click at [846, 44] on icon "ระบบทำงานแบบบล็อก" at bounding box center [839, 38] width 97 height 49
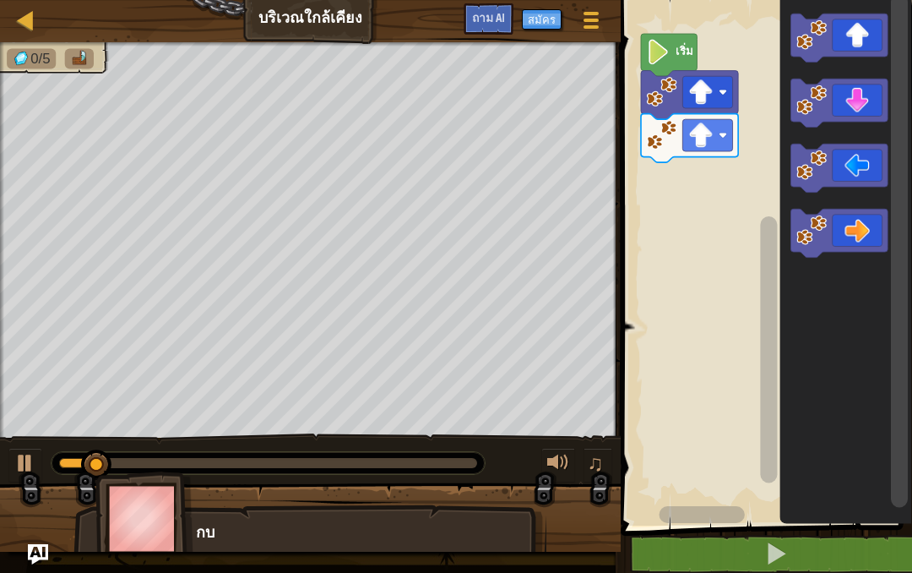
click at [852, 37] on icon "ระบบทำงานแบบบล็อก" at bounding box center [839, 38] width 97 height 49
click at [855, 222] on icon "ระบบทำงานแบบบล็อก" at bounding box center [839, 234] width 97 height 49
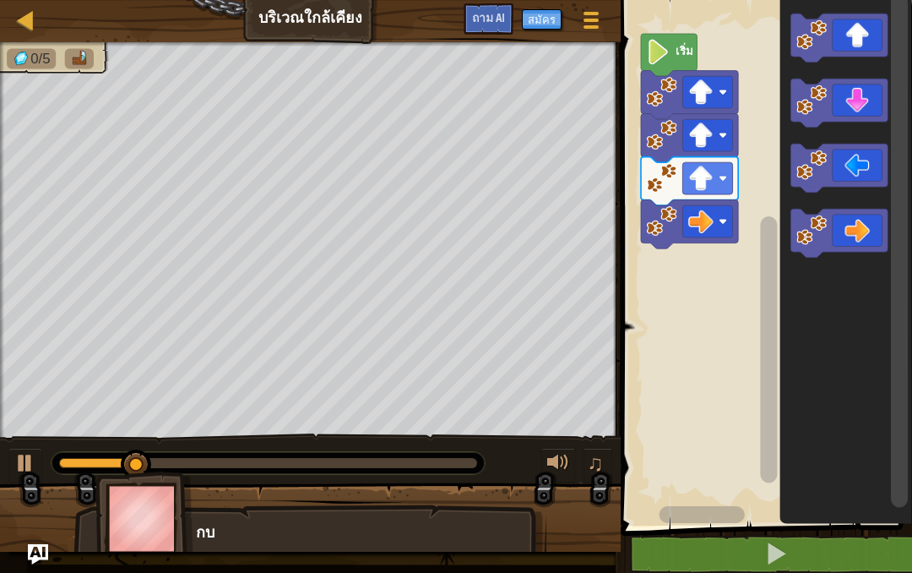
click at [860, 226] on icon "ระบบทำงานแบบบล็อก" at bounding box center [839, 234] width 97 height 49
click at [863, 232] on icon "ระบบทำงานแบบบล็อก" at bounding box center [839, 234] width 97 height 49
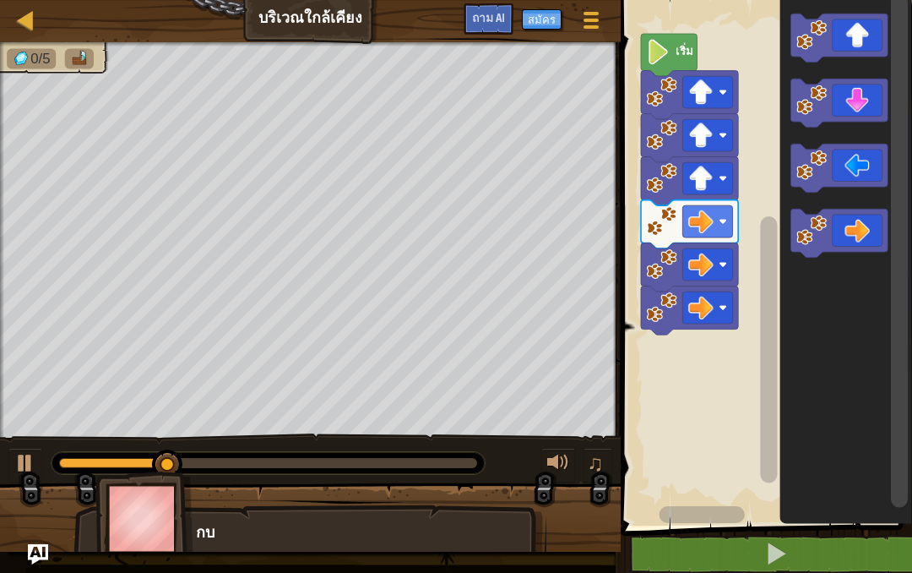
click at [864, 228] on icon "ระบบทำงานแบบบล็อก" at bounding box center [839, 234] width 97 height 49
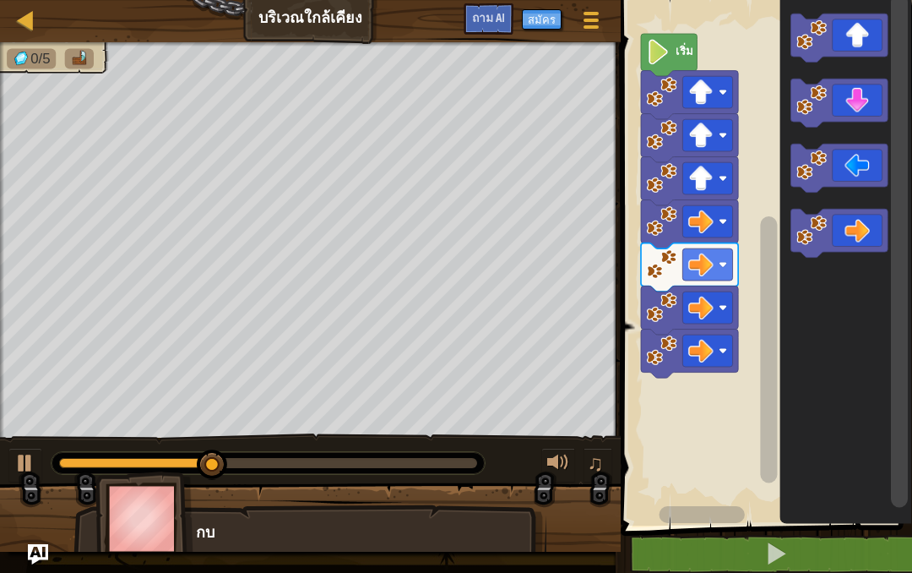
click at [860, 98] on icon "ระบบทำงานแบบบล็อก" at bounding box center [839, 103] width 97 height 49
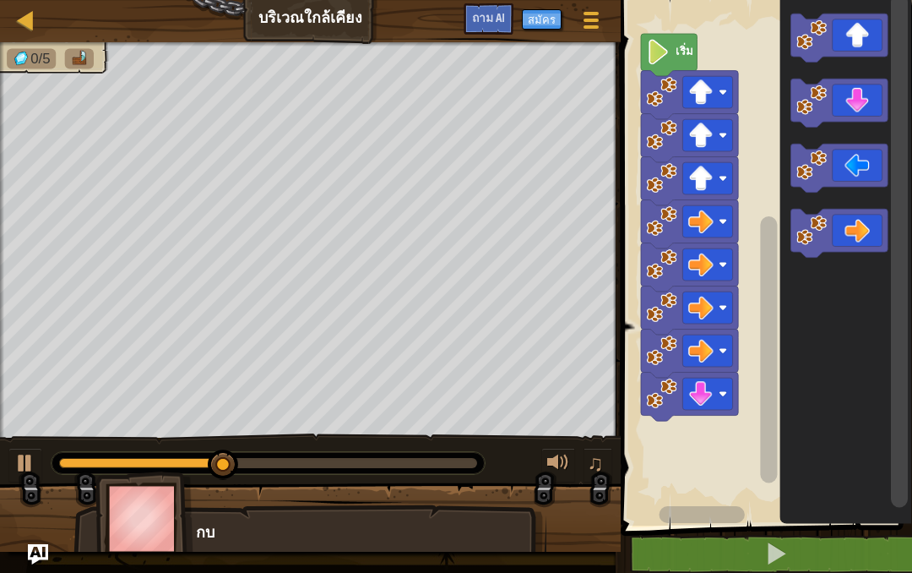
click at [862, 107] on icon "ระบบทำงานแบบบล็อก" at bounding box center [839, 103] width 97 height 49
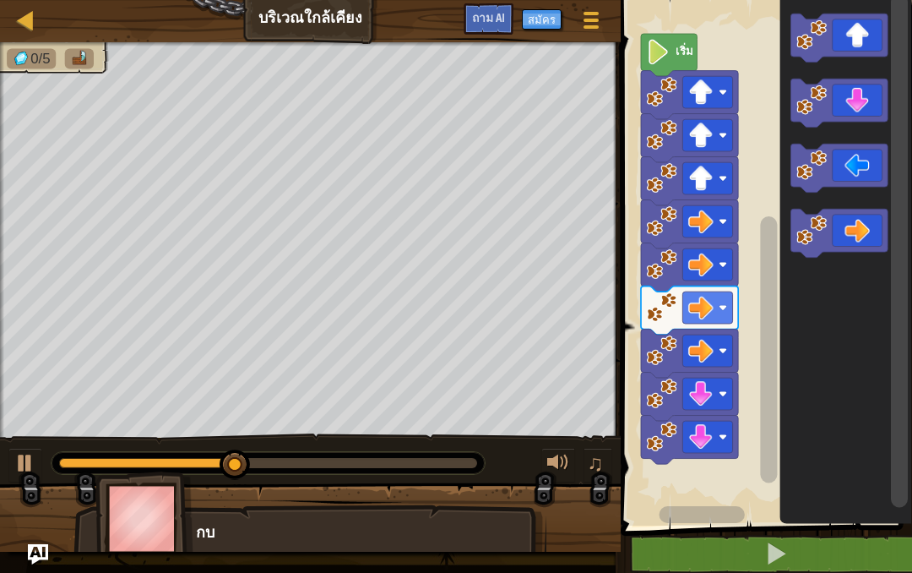
click at [861, 107] on icon "ระบบทำงานแบบบล็อก" at bounding box center [839, 103] width 97 height 49
click at [856, 174] on icon "ระบบทำงานแบบบล็อก" at bounding box center [839, 168] width 97 height 49
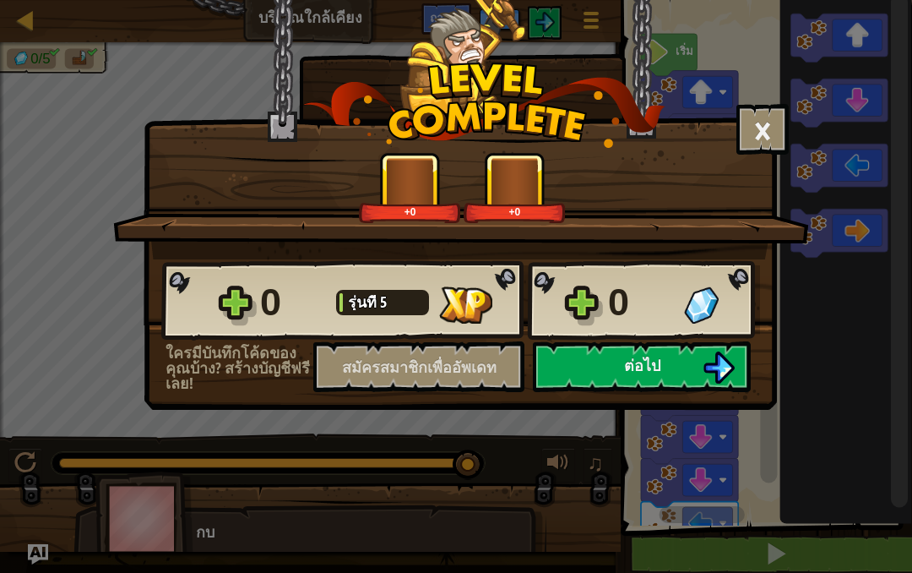
click at [608, 378] on button "ต่อไป" at bounding box center [642, 366] width 218 height 51
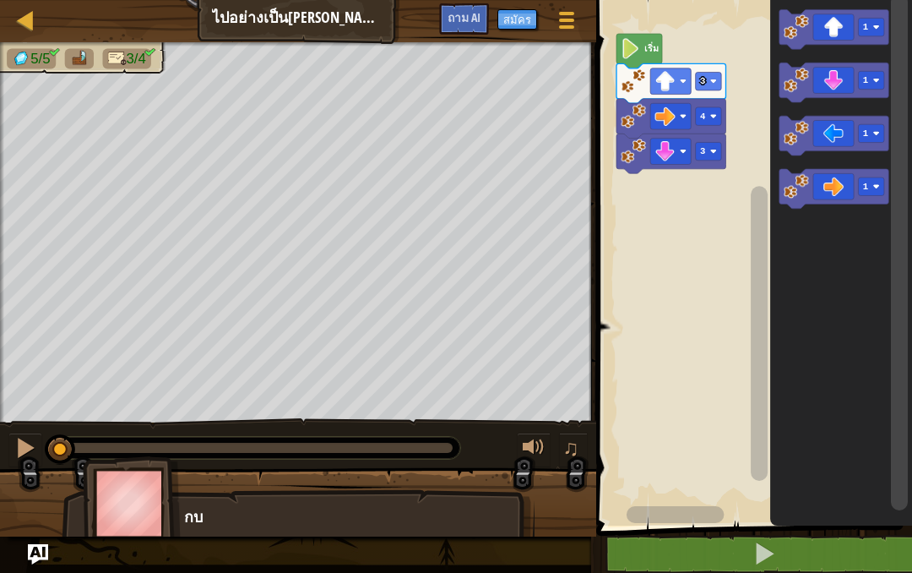
click at [818, 139] on icon "ระบบทำงานแบบบล็อก" at bounding box center [835, 136] width 110 height 40
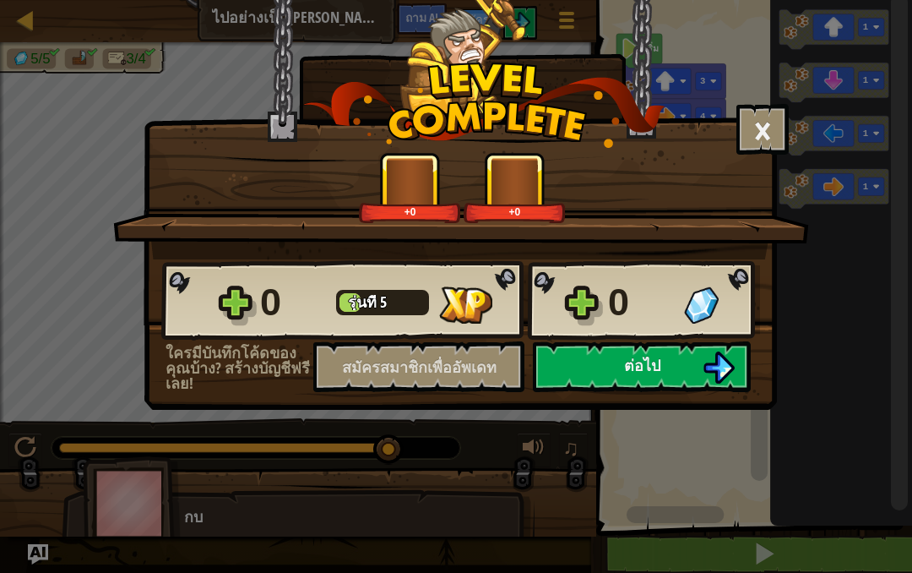
click at [616, 368] on button "ต่อไป" at bounding box center [642, 366] width 218 height 51
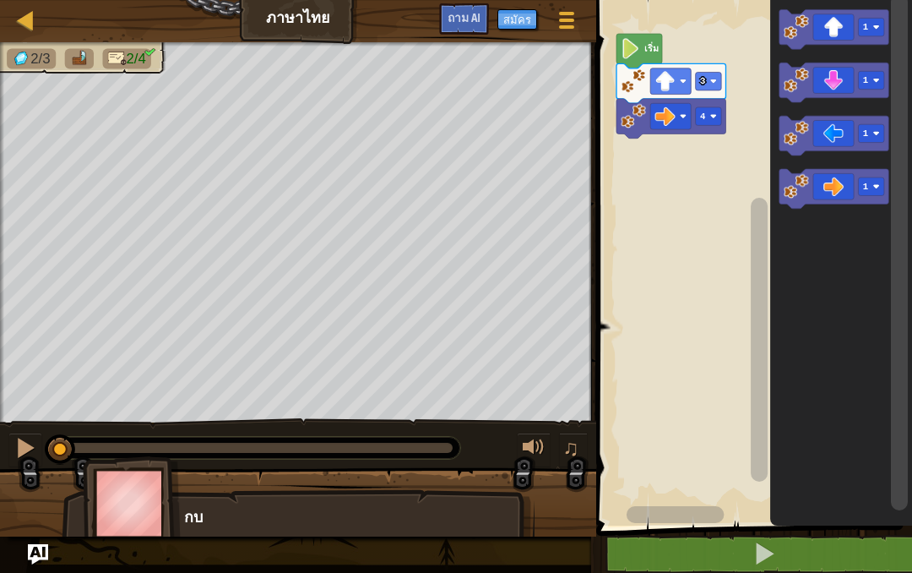
click at [839, 94] on icon "ระบบทำงานแบบบล็อก" at bounding box center [835, 83] width 110 height 40
click at [716, 149] on image "ระบบทำงานแบบบล็อก" at bounding box center [713, 151] width 7 height 7
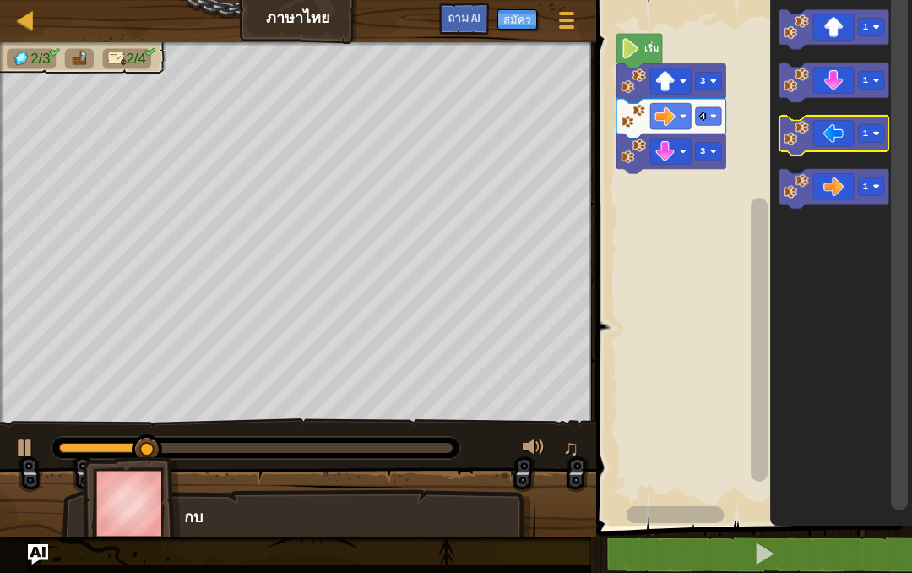
click at [836, 137] on icon "ระบบทำงานแบบบล็อก" at bounding box center [835, 136] width 110 height 40
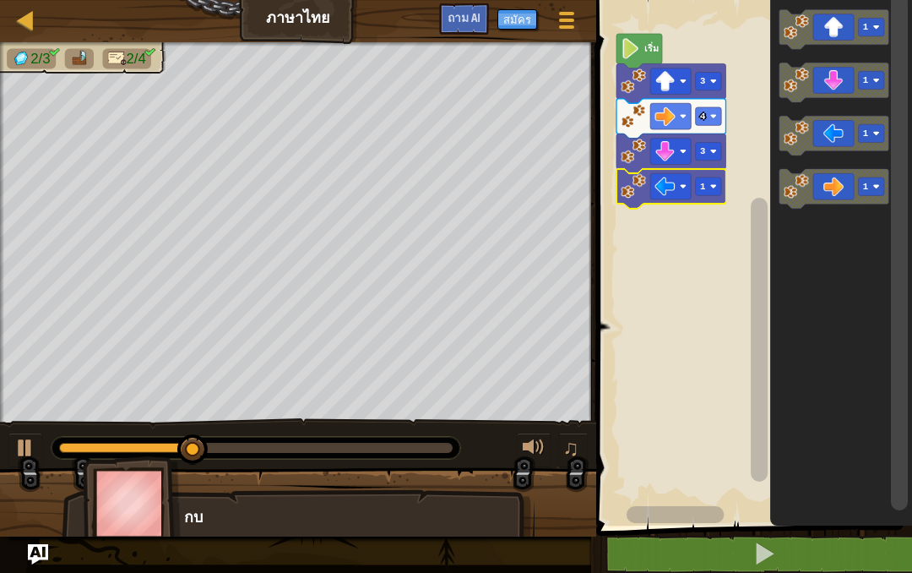
click at [714, 188] on image "ระบบทำงานแบบบล็อก" at bounding box center [713, 186] width 7 height 7
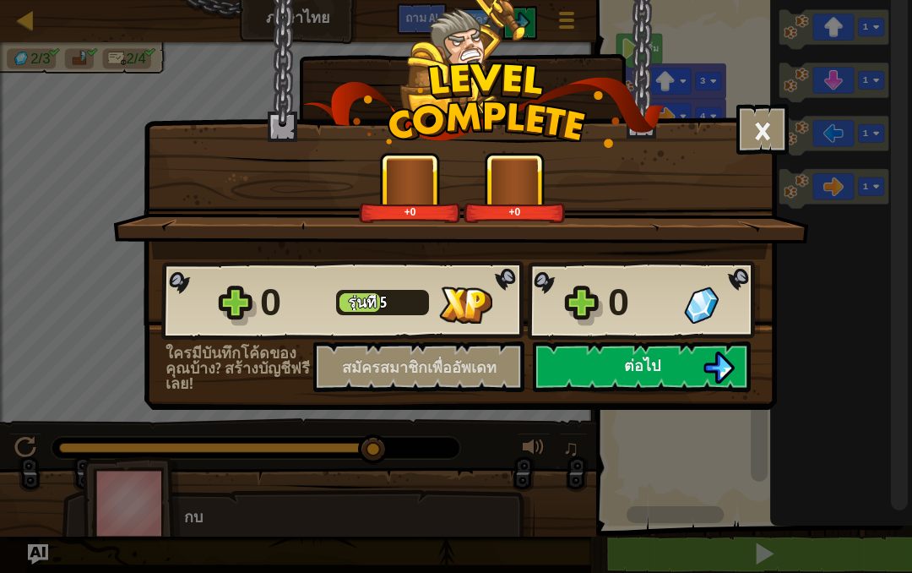
click at [617, 372] on button "ต่อไป" at bounding box center [642, 366] width 218 height 51
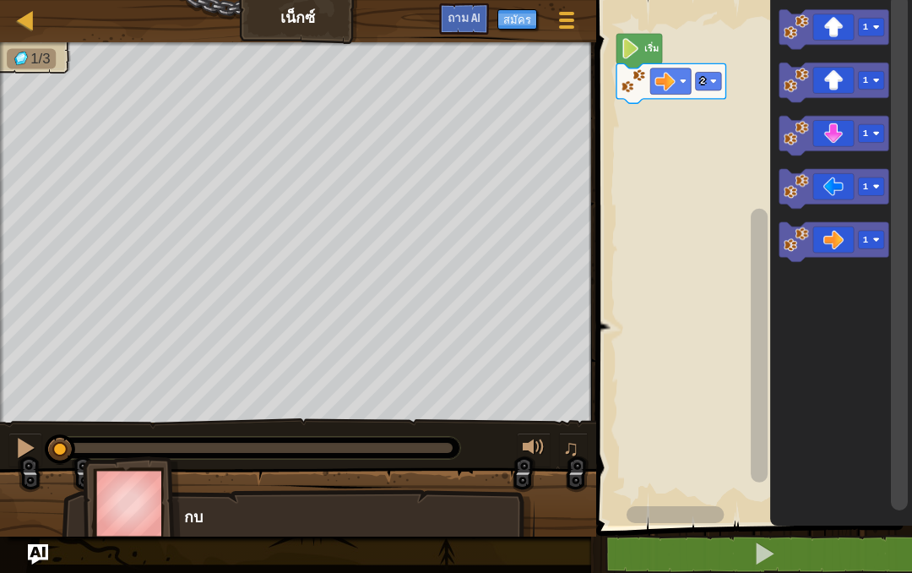
click at [844, 79] on icon "ระบบทำงานแบบบล็อก" at bounding box center [835, 83] width 110 height 40
click at [701, 119] on text "1" at bounding box center [702, 117] width 5 height 10
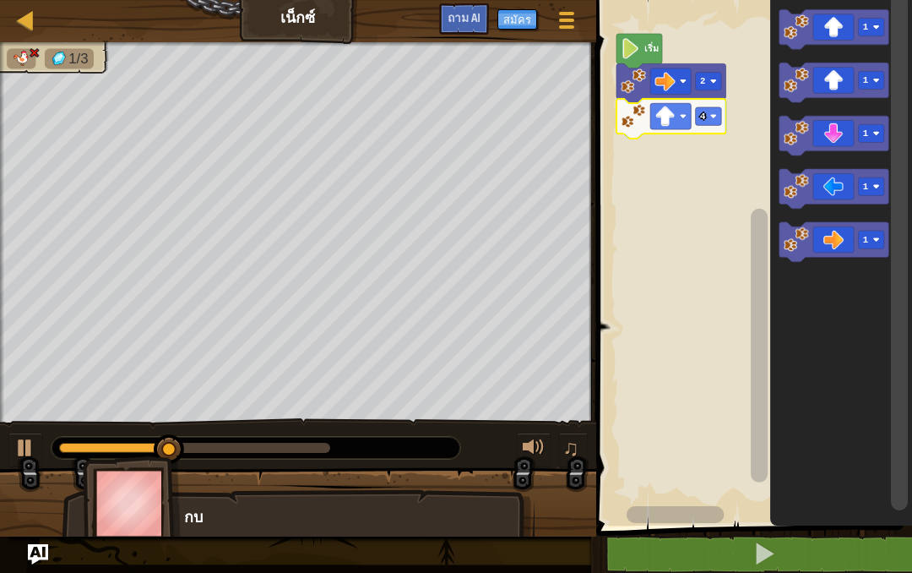
click at [705, 115] on text "4" at bounding box center [703, 117] width 6 height 10
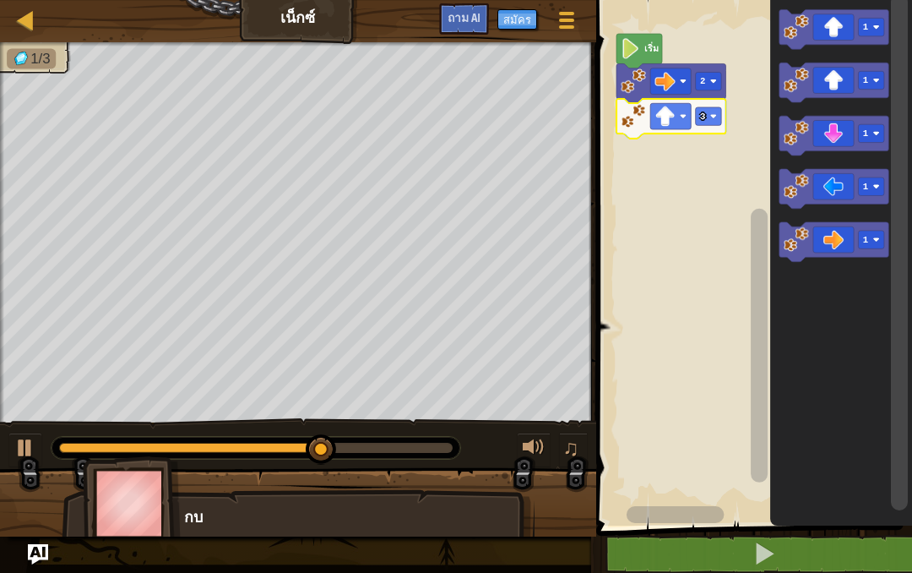
click at [842, 241] on icon "ระบบทำงานแบบบล็อก" at bounding box center [835, 242] width 110 height 40
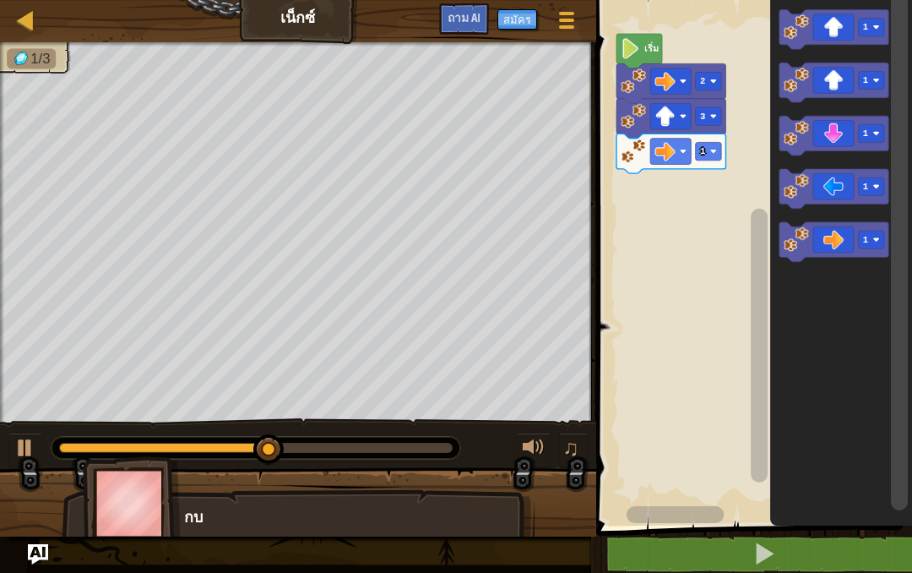
click at [717, 148] on rect "ระบบทำงานแบบบล็อก" at bounding box center [708, 151] width 26 height 18
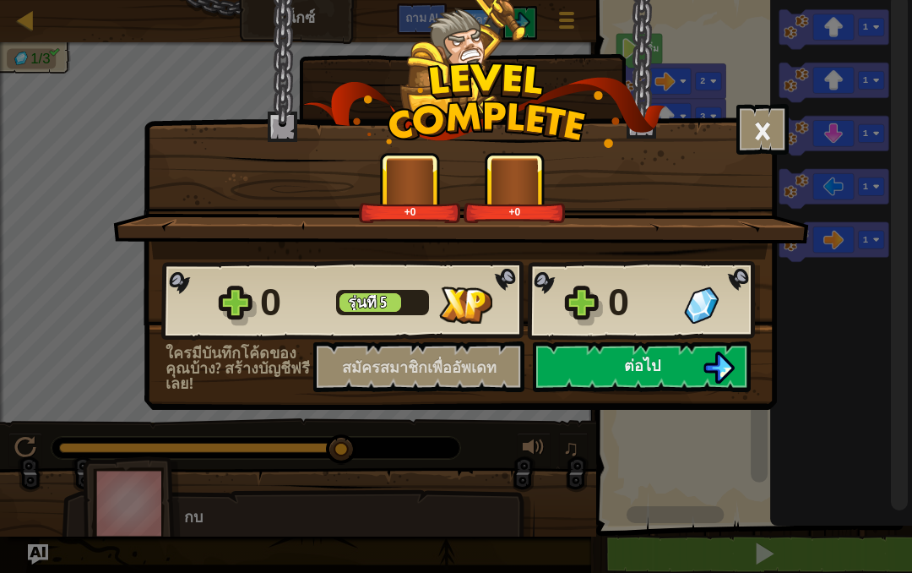
click at [642, 365] on font "ต่อไป" at bounding box center [642, 365] width 36 height 21
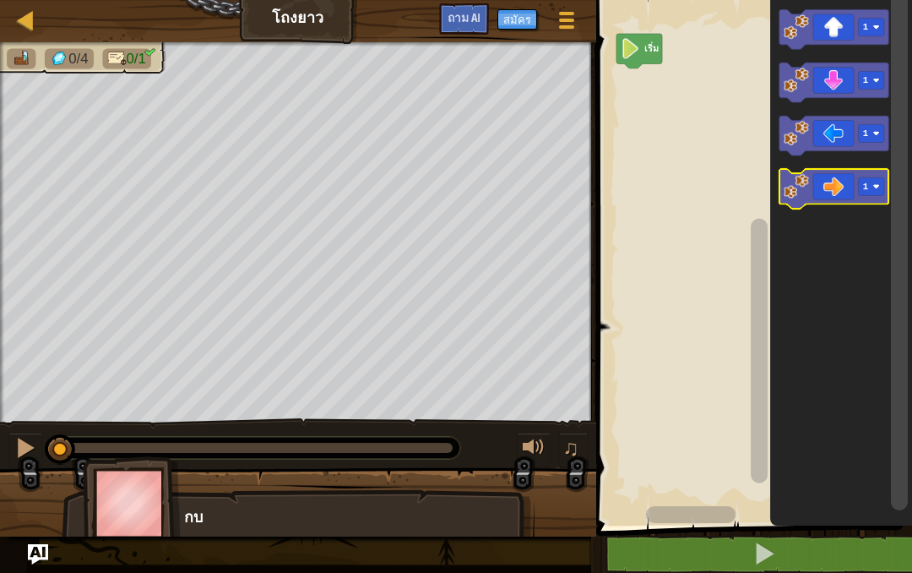
click at [884, 189] on rect "ระบบทำงานแบบบล็อก" at bounding box center [871, 186] width 26 height 18
click at [830, 187] on icon "ระบบทำงานแบบบล็อก" at bounding box center [835, 189] width 110 height 40
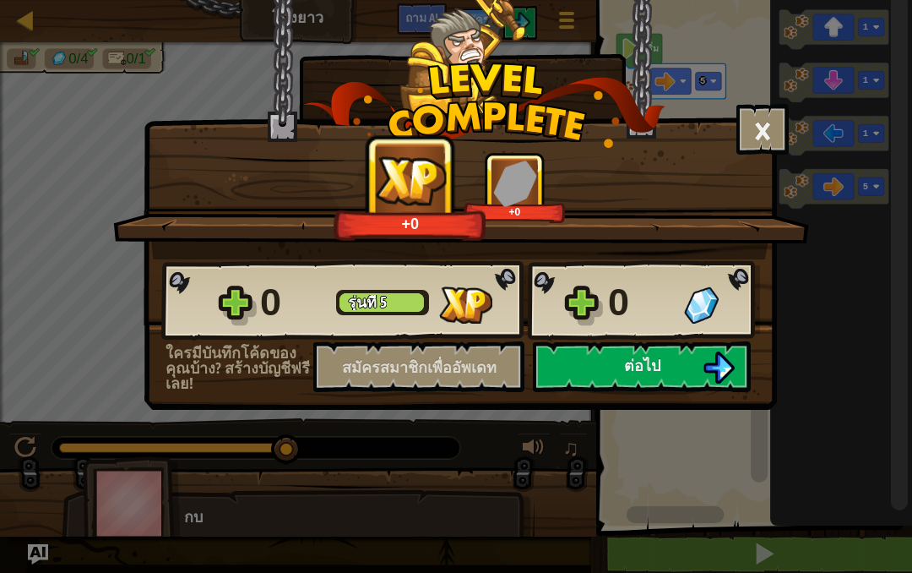
click at [601, 370] on button "ต่อไป" at bounding box center [642, 366] width 218 height 51
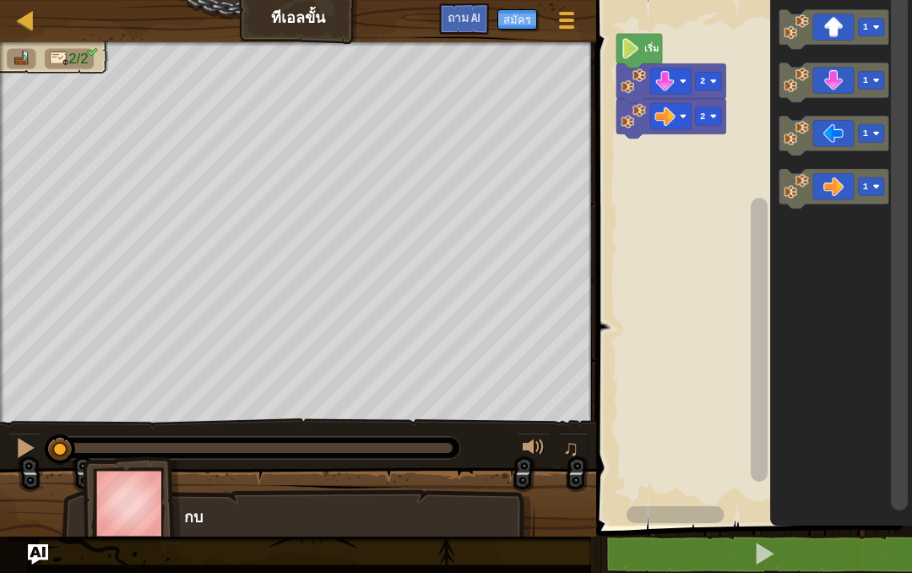
click at [707, 118] on rect "ระบบทำงานแบบบล็อก" at bounding box center [708, 116] width 26 height 18
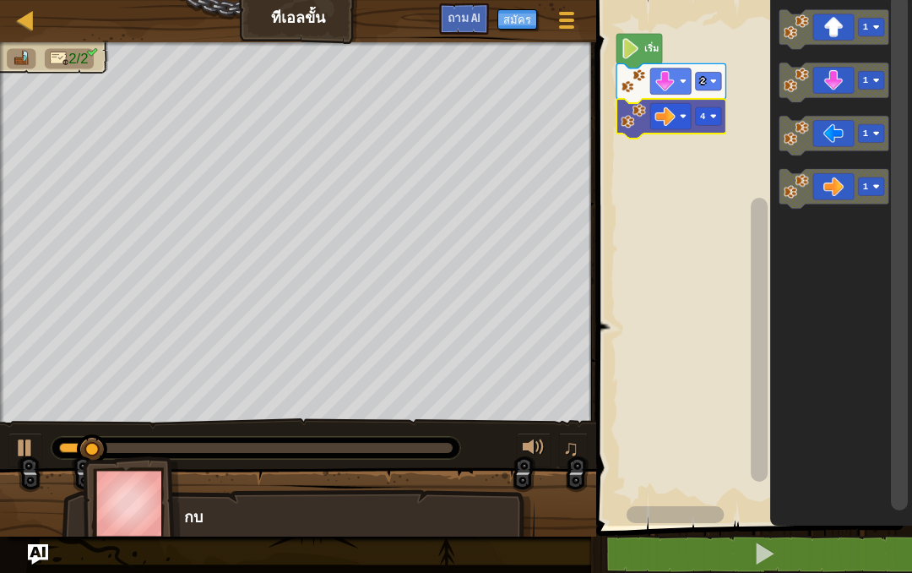
click at [714, 128] on icon "ระบบทำงานแบบบล็อก" at bounding box center [672, 119] width 110 height 40
click at [705, 115] on text "4" at bounding box center [703, 117] width 6 height 10
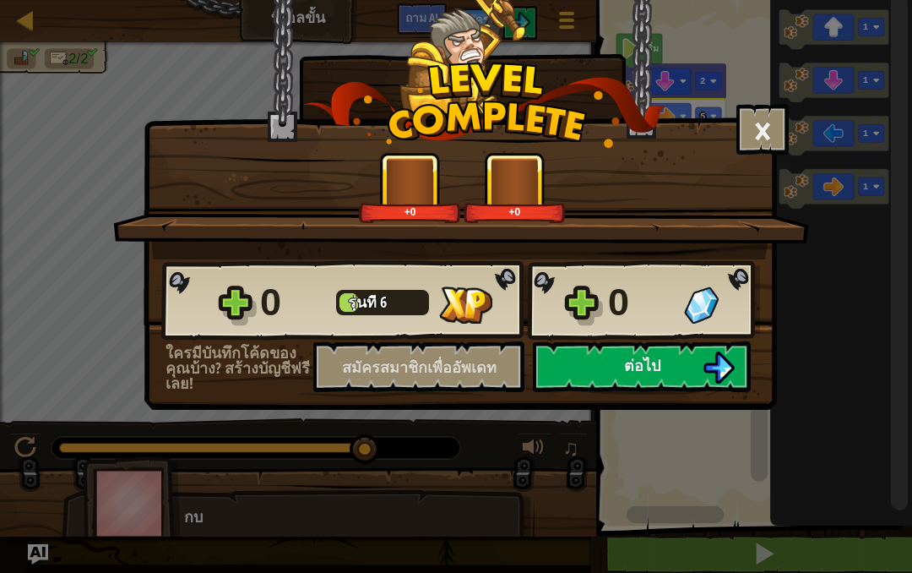
click at [610, 373] on button "ต่อไป" at bounding box center [642, 366] width 218 height 51
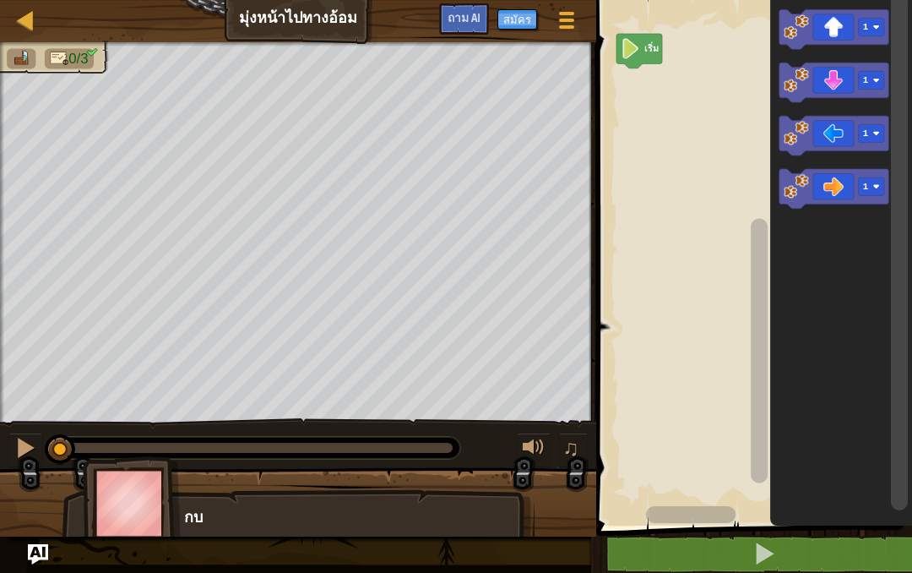
click at [869, 26] on rect "ระบบทำงานแบบบล็อก" at bounding box center [871, 27] width 26 height 18
click at [839, 26] on icon "ระบบทำงานแบบบล็อก" at bounding box center [835, 29] width 110 height 40
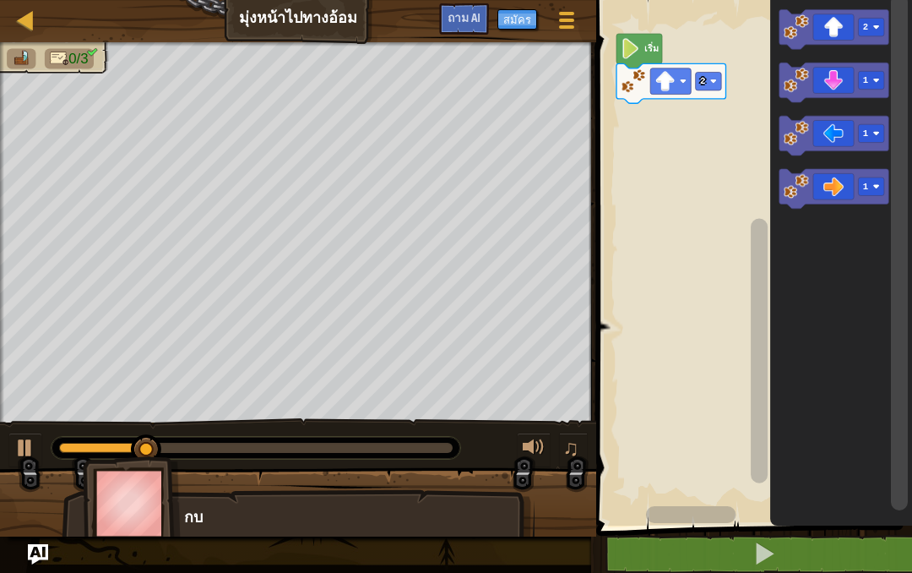
click at [841, 187] on icon "ระบบทำงานแบบบล็อก" at bounding box center [835, 189] width 110 height 40
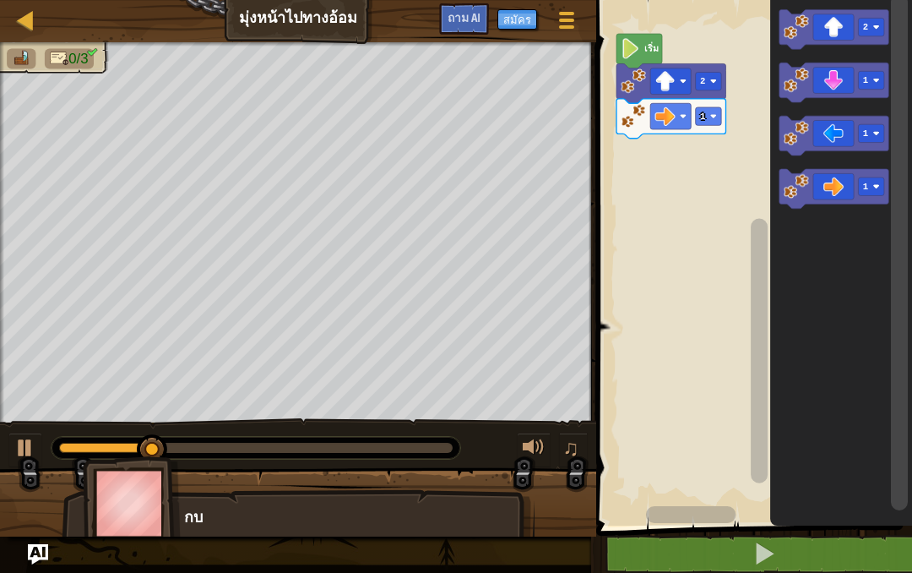
click at [707, 115] on rect "ระบบทำงานแบบบล็อก" at bounding box center [708, 116] width 26 height 18
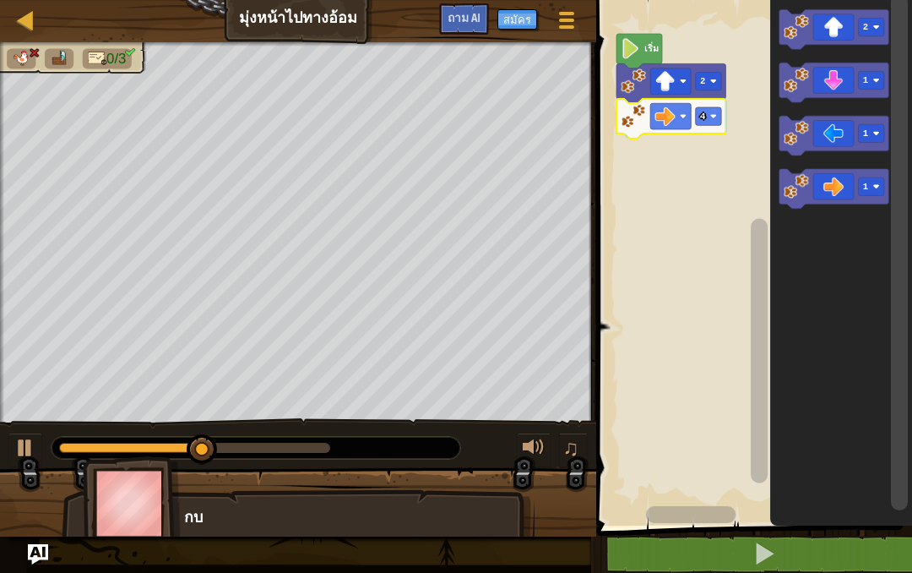
click at [706, 118] on rect "ระบบทำงานแบบบล็อก" at bounding box center [708, 116] width 26 height 18
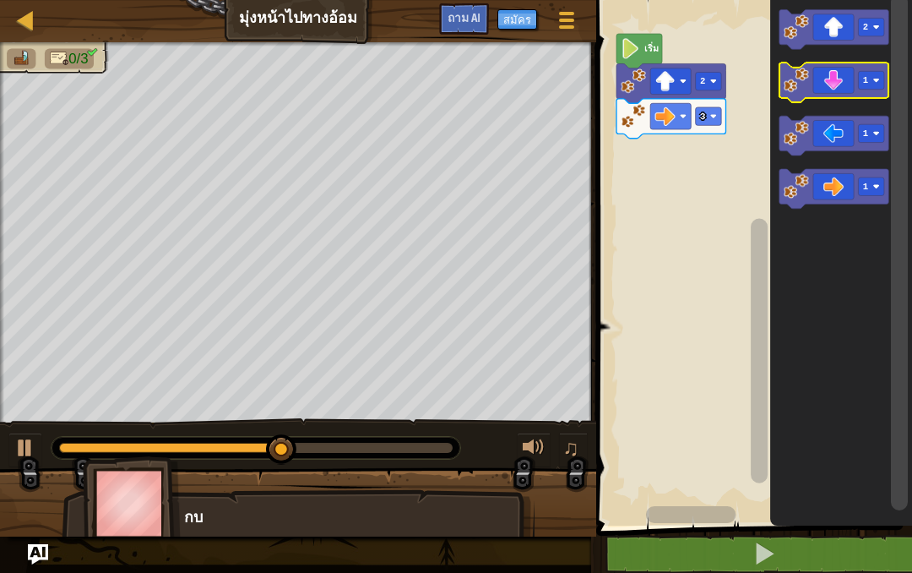
click at [841, 84] on icon "ระบบทำงานแบบบล็อก" at bounding box center [835, 83] width 110 height 40
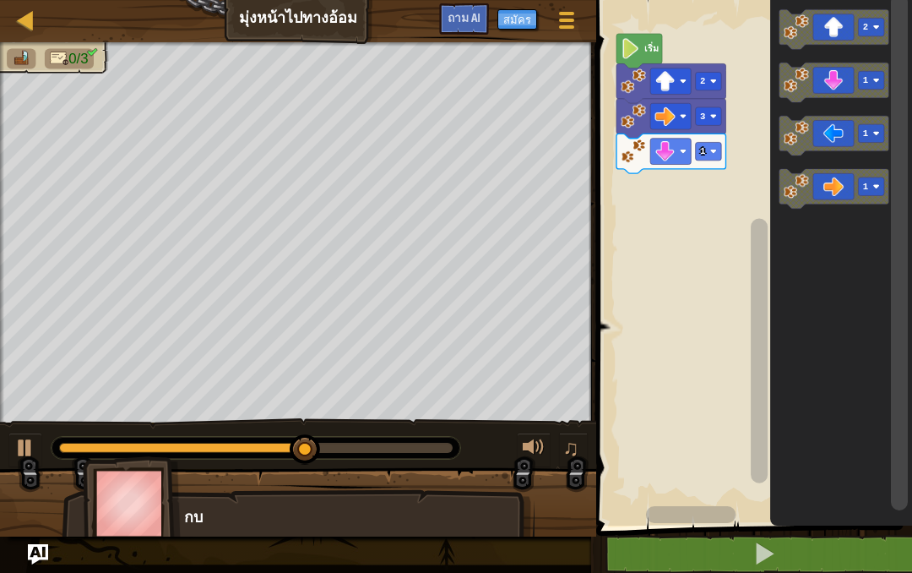
click at [845, 88] on icon "ระบบทำงานแบบบล็อก" at bounding box center [835, 83] width 110 height 40
click at [777, 531] on button at bounding box center [764, 554] width 321 height 39
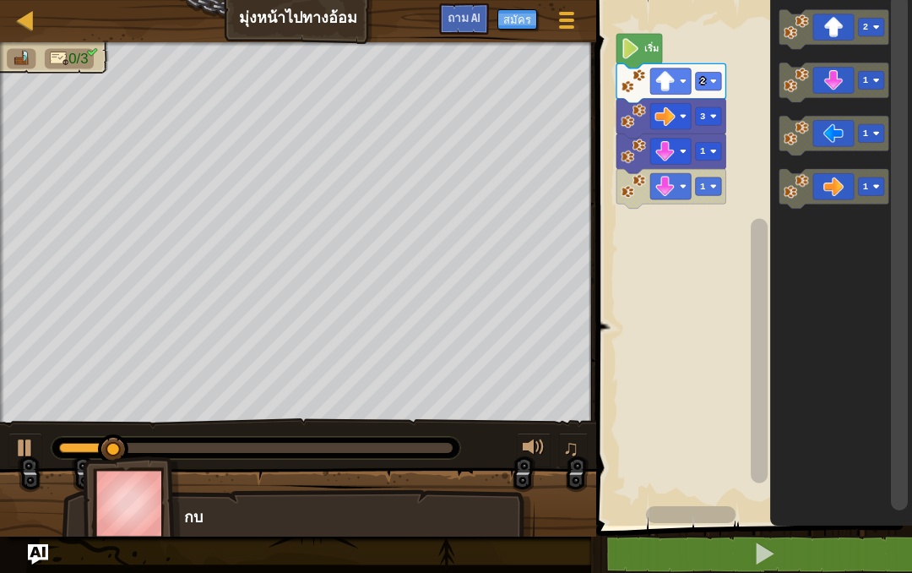
click at [700, 154] on rect "ระบบทำงานแบบบล็อก" at bounding box center [708, 151] width 26 height 18
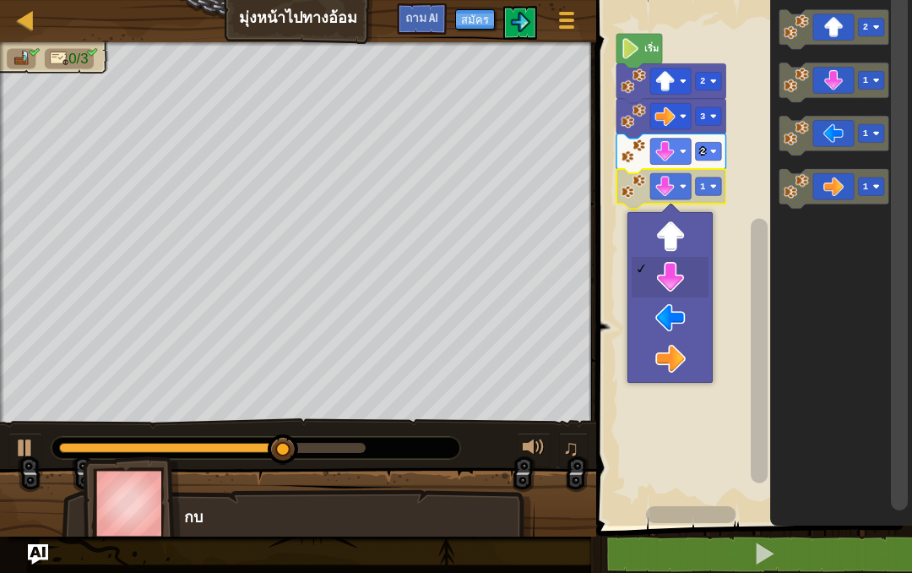
click at [672, 199] on rect "ระบบทำงานแบบบล็อก" at bounding box center [671, 186] width 41 height 26
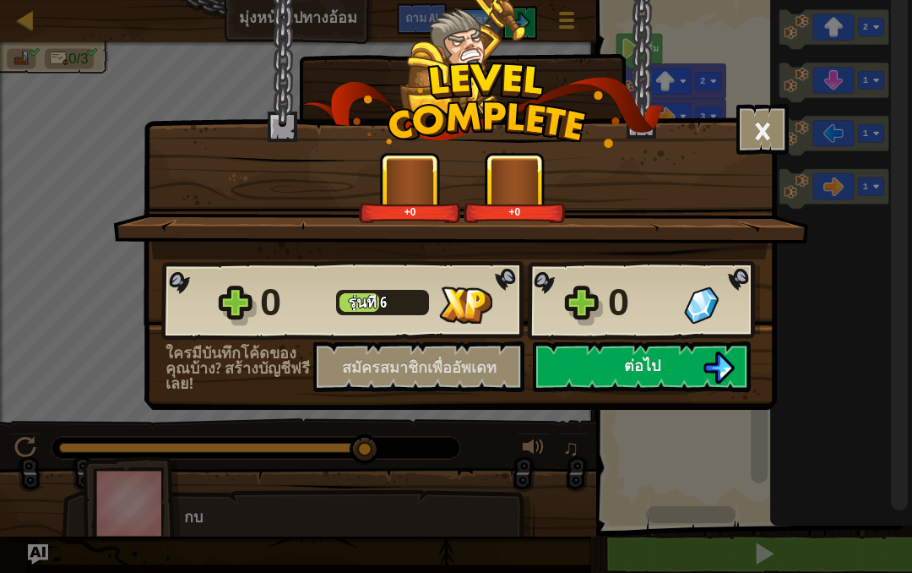
click at [629, 366] on font "ต่อไป" at bounding box center [642, 365] width 36 height 21
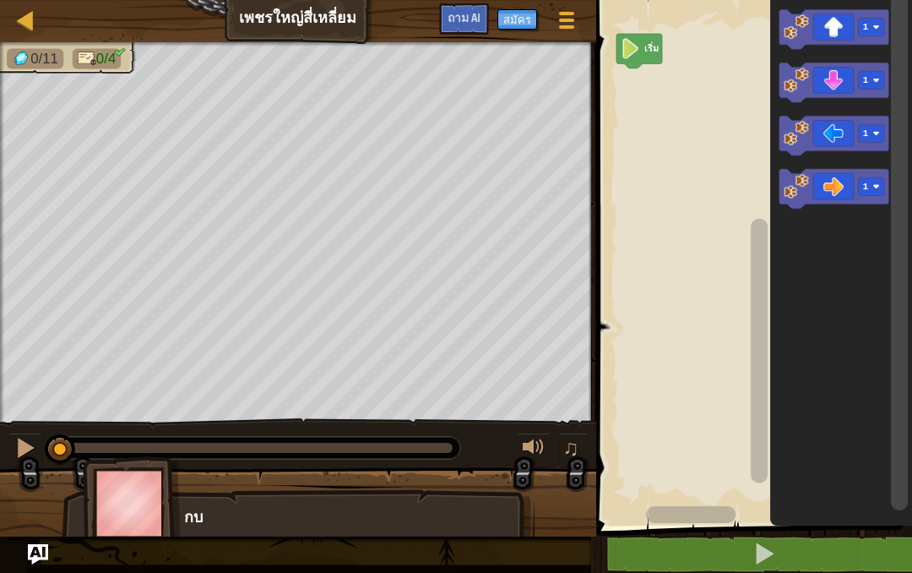
click at [847, 188] on icon "ระบบทำงานแบบบล็อก" at bounding box center [835, 189] width 110 height 40
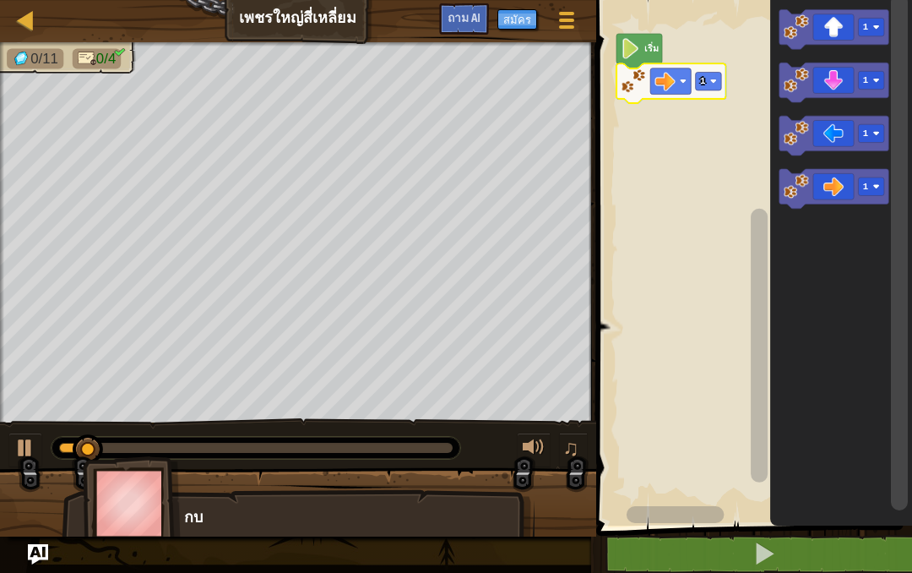
click at [718, 78] on rect "ระบบทำงานแบบบล็อก" at bounding box center [708, 81] width 26 height 18
click at [841, 34] on icon "ระบบทำงานแบบบล็อก" at bounding box center [835, 29] width 110 height 40
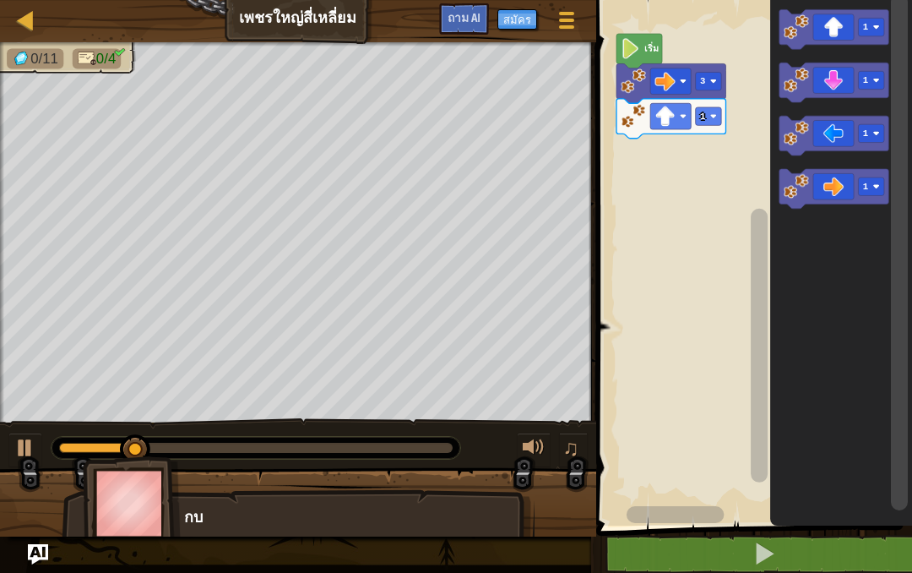
click at [712, 117] on image "ระบบทำงานแบบบล็อก" at bounding box center [713, 116] width 7 height 7
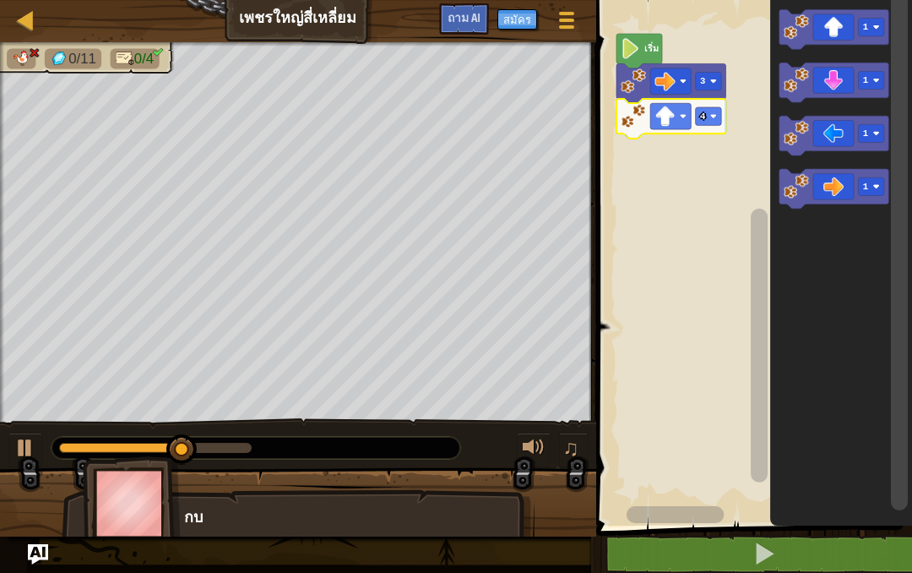
click at [694, 117] on icon "ระบบทำงานแบบบล็อก" at bounding box center [672, 119] width 110 height 40
click at [704, 120] on text "4" at bounding box center [703, 117] width 6 height 10
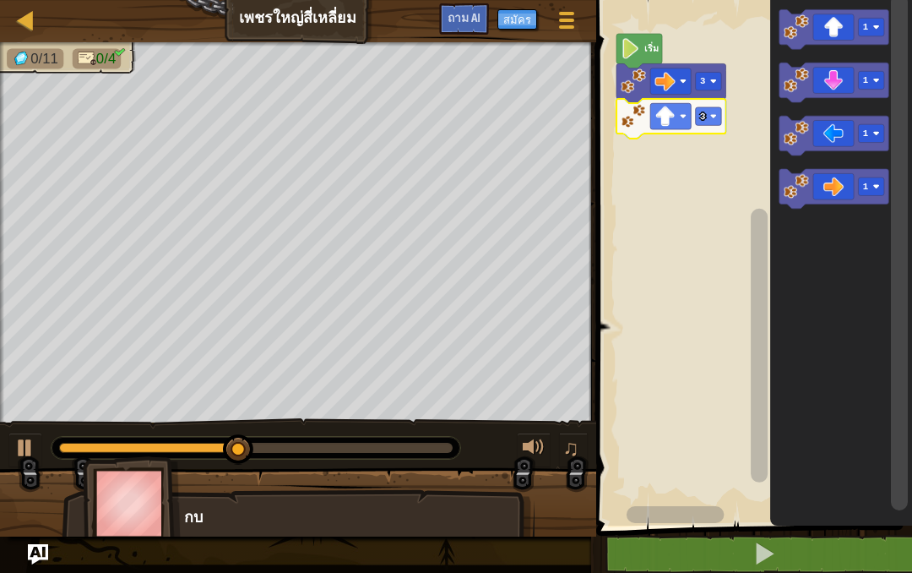
click at [825, 139] on icon "ระบบทำงานแบบบล็อก" at bounding box center [835, 136] width 110 height 40
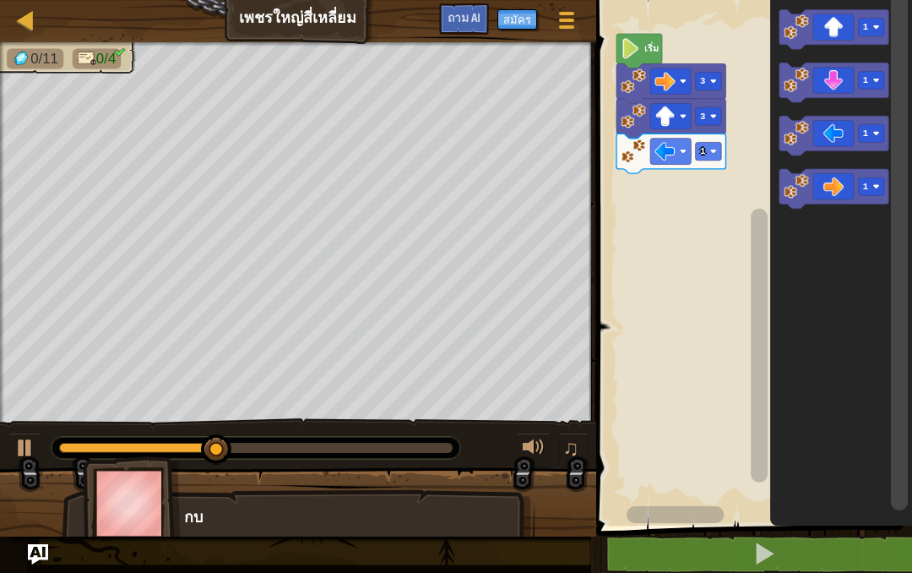
click at [714, 150] on image "ระบบทำงานแบบบล็อก" at bounding box center [713, 151] width 7 height 7
click at [839, 82] on icon "ระบบทำงานแบบบล็อก" at bounding box center [835, 83] width 110 height 40
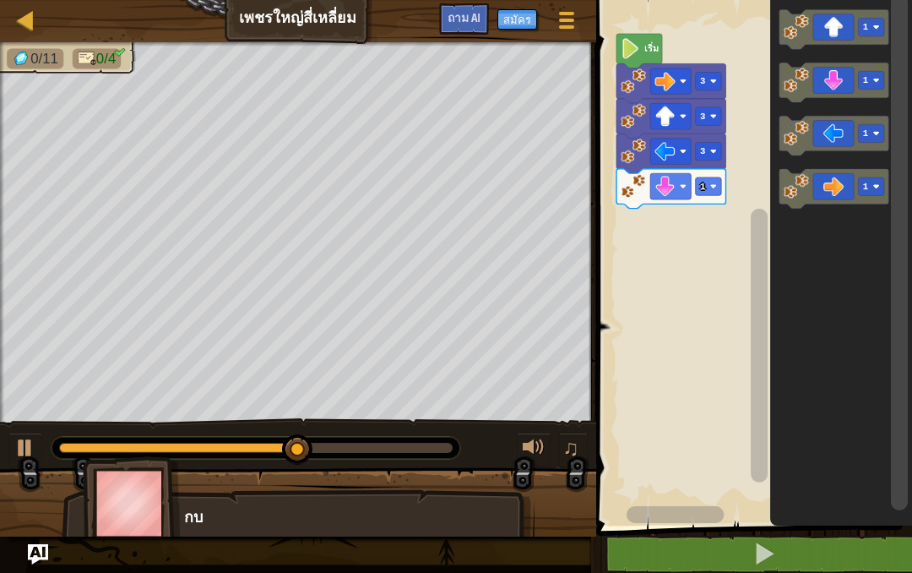
click at [708, 184] on rect "ระบบทำงานแบบบล็อก" at bounding box center [708, 186] width 26 height 18
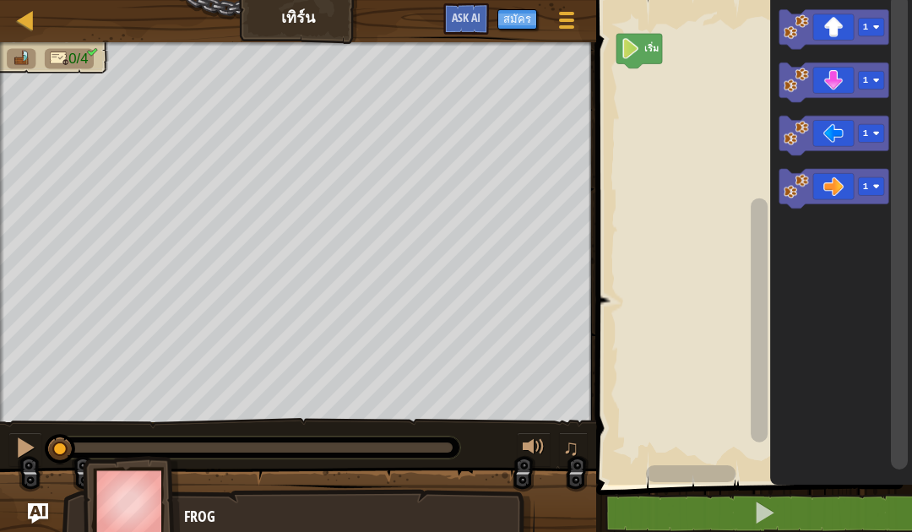
click at [836, 133] on icon "พื้นที่ทำงาน Blockly" at bounding box center [835, 136] width 110 height 40
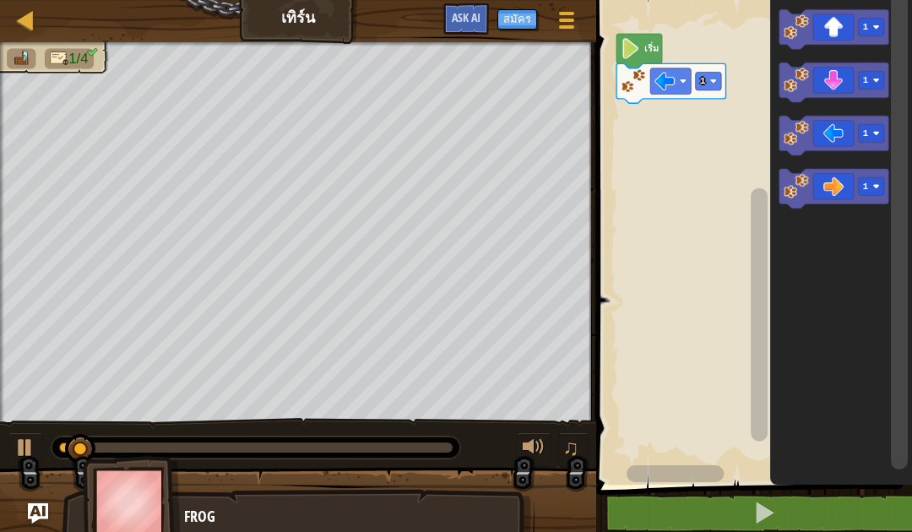
click at [700, 71] on icon "พื้นที่ทำงาน Blockly" at bounding box center [672, 83] width 110 height 40
click at [708, 74] on rect "พื้นที่ทำงาน Blockly" at bounding box center [708, 81] width 26 height 18
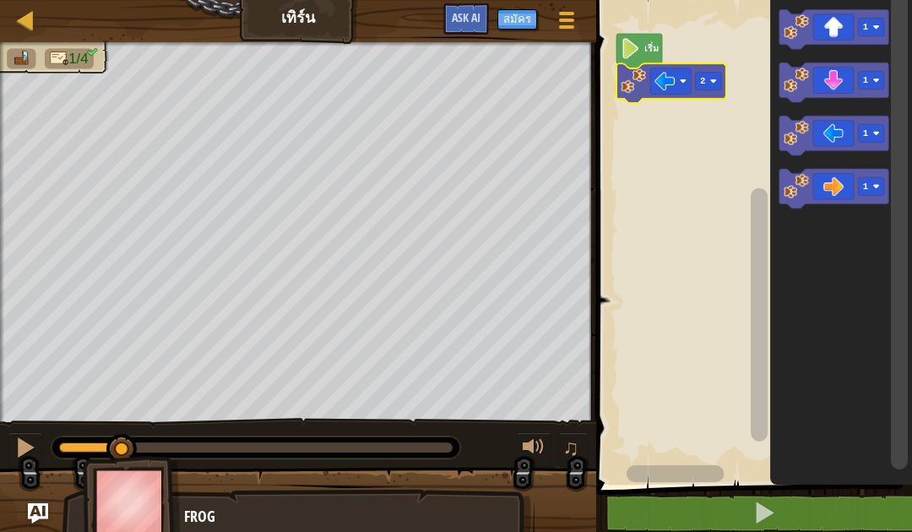
click at [717, 150] on rect "พื้นที่ทำงาน Blockly" at bounding box center [751, 238] width 321 height 493
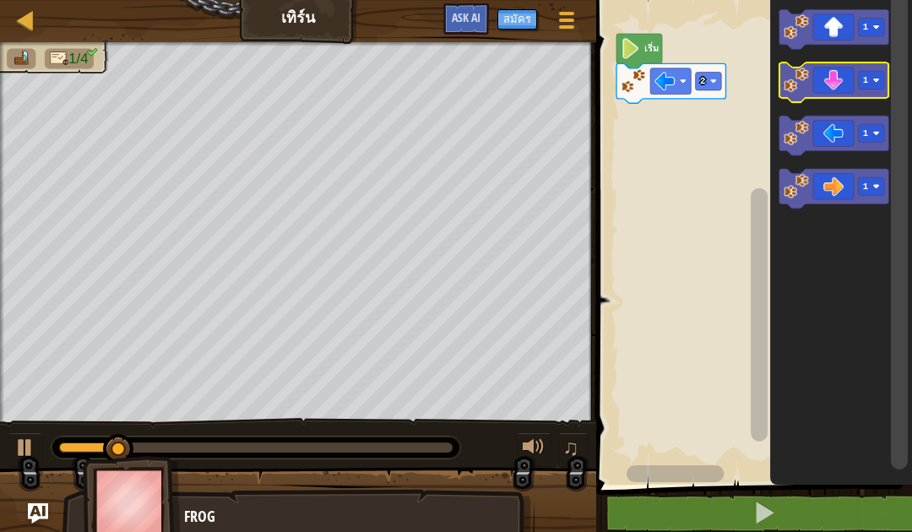
click at [873, 78] on rect "พื้นที่ทำงาน Blockly" at bounding box center [871, 80] width 26 height 18
click at [869, 153] on rect "พื้นที่ทำงาน Blockly" at bounding box center [835, 136] width 110 height 40
click at [879, 132] on image "พื้นที่ทำงาน Blockly" at bounding box center [876, 133] width 7 height 7
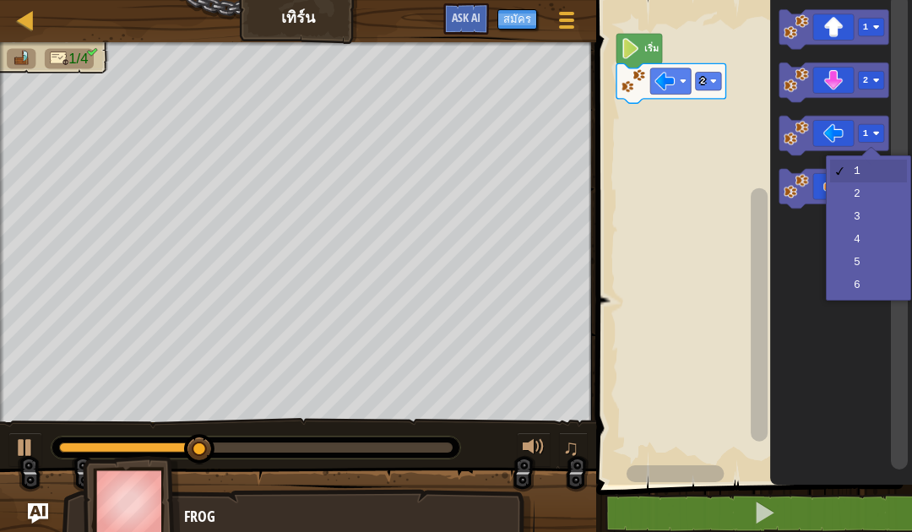
click at [869, 78] on rect "พื้นที่ทำงาน Blockly" at bounding box center [871, 80] width 26 height 18
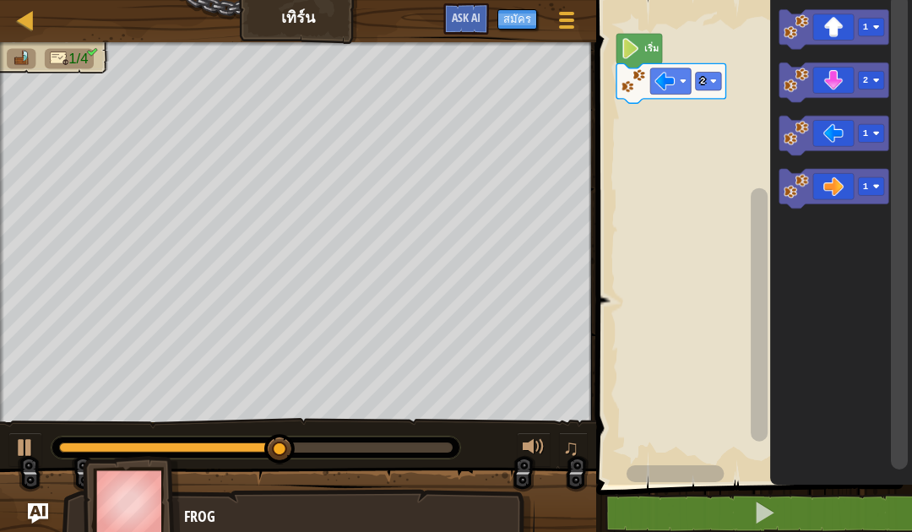
click at [878, 140] on rect "พื้นที่ทำงาน Blockly" at bounding box center [871, 133] width 26 height 18
click at [852, 78] on icon "พื้นที่ทำงาน Blockly" at bounding box center [835, 83] width 110 height 40
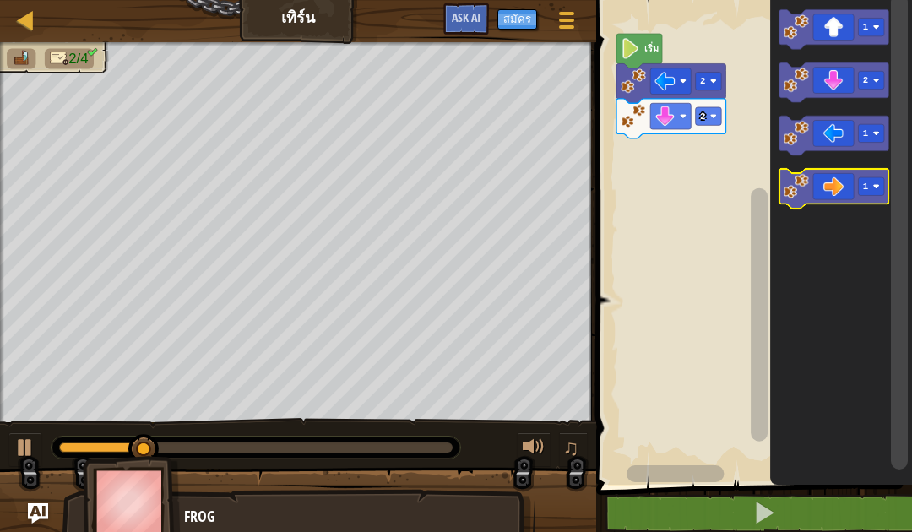
click at [875, 184] on image "พื้นที่ทำงาน Blockly" at bounding box center [876, 186] width 7 height 7
click at [878, 294] on icon "พื้นที่ทำงาน Blockly" at bounding box center [842, 238] width 142 height 493
click at [873, 186] on rect "พื้นที่ทำงาน Blockly" at bounding box center [871, 186] width 26 height 18
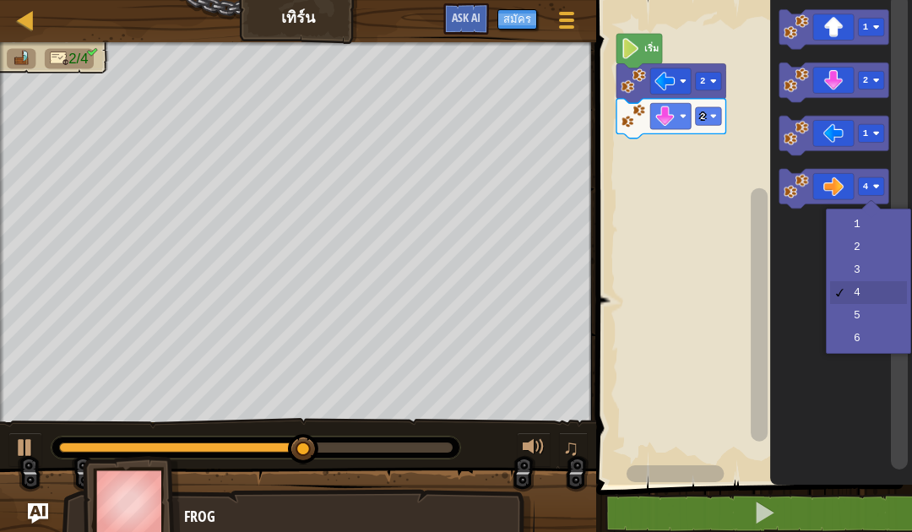
click at [817, 180] on icon "พื้นที่ทำงาน Blockly" at bounding box center [835, 189] width 110 height 40
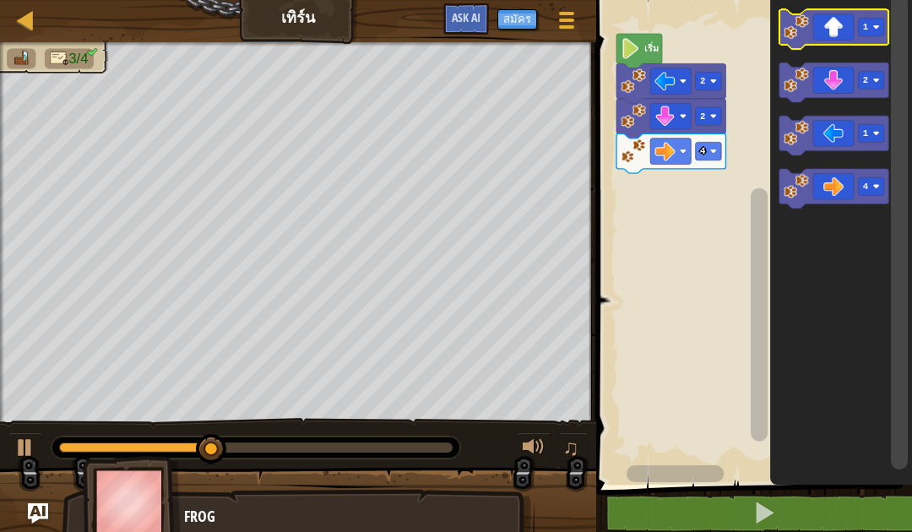
click at [863, 30] on rect "พื้นที่ทำงาน Blockly" at bounding box center [871, 27] width 26 height 18
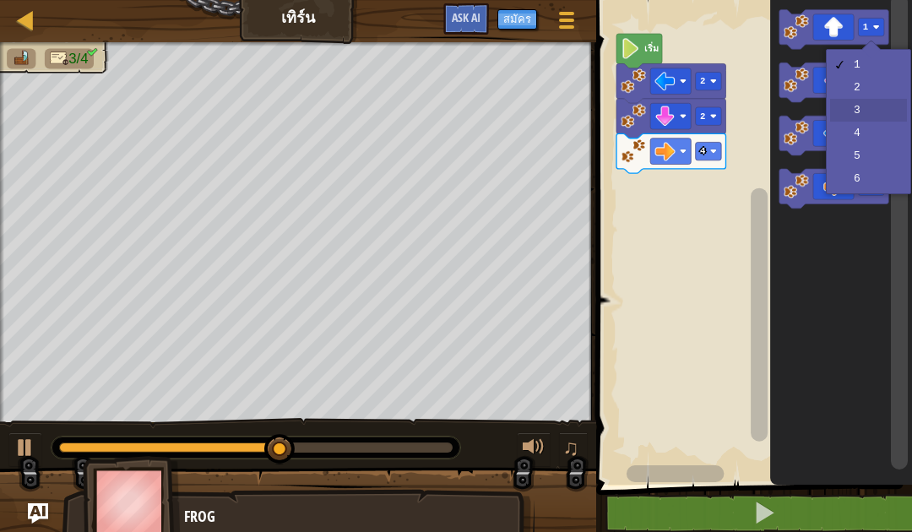
click at [867, 101] on rect "พื้นที่ทำงาน Blockly" at bounding box center [835, 83] width 110 height 40
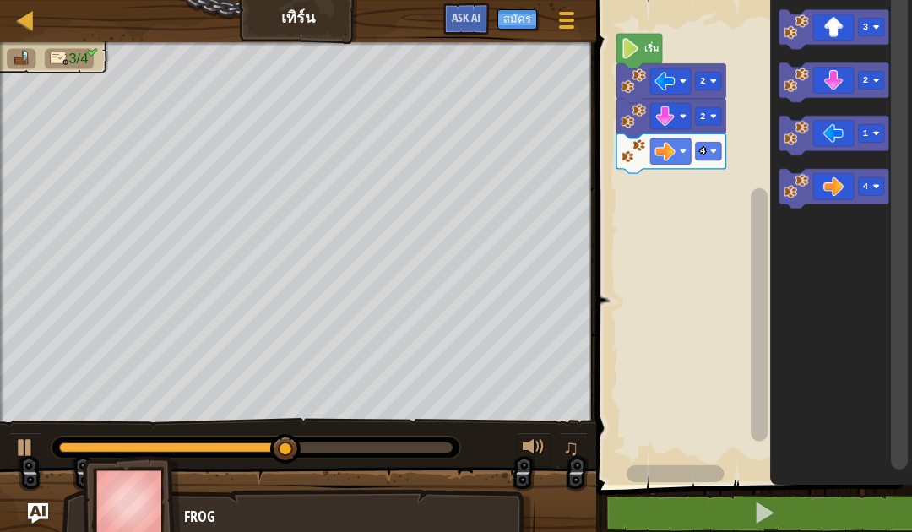
click at [826, 25] on icon "พื้นที่ทำงาน Blockly" at bounding box center [835, 29] width 110 height 40
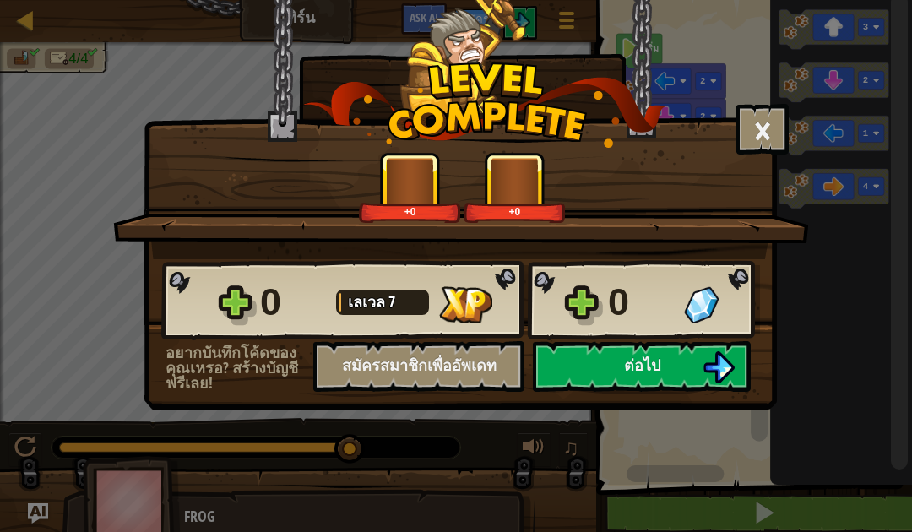
click at [618, 371] on button "ต่อไป" at bounding box center [642, 366] width 218 height 51
